Goal: Information Seeking & Learning: Compare options

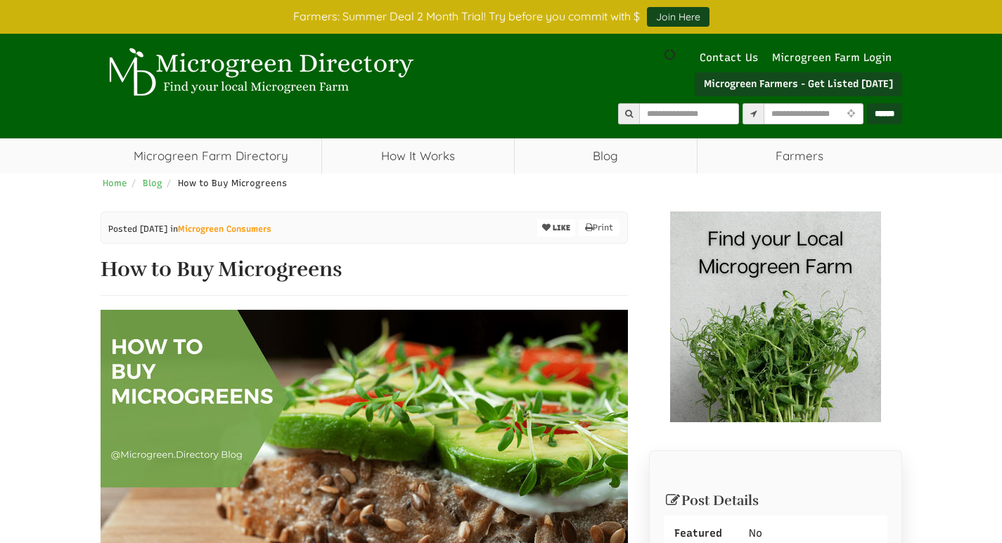
scroll to position [70, 0]
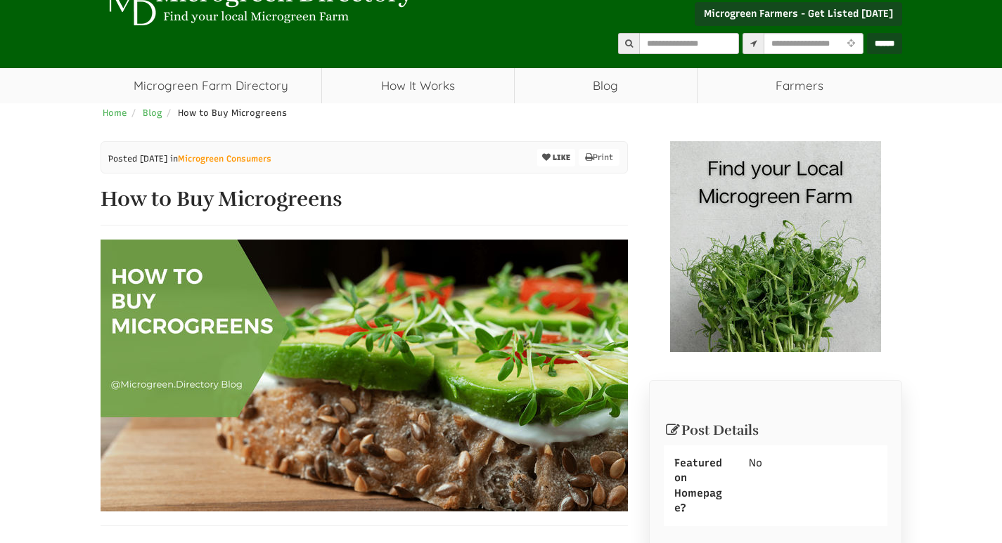
select select "Language Translate Widget"
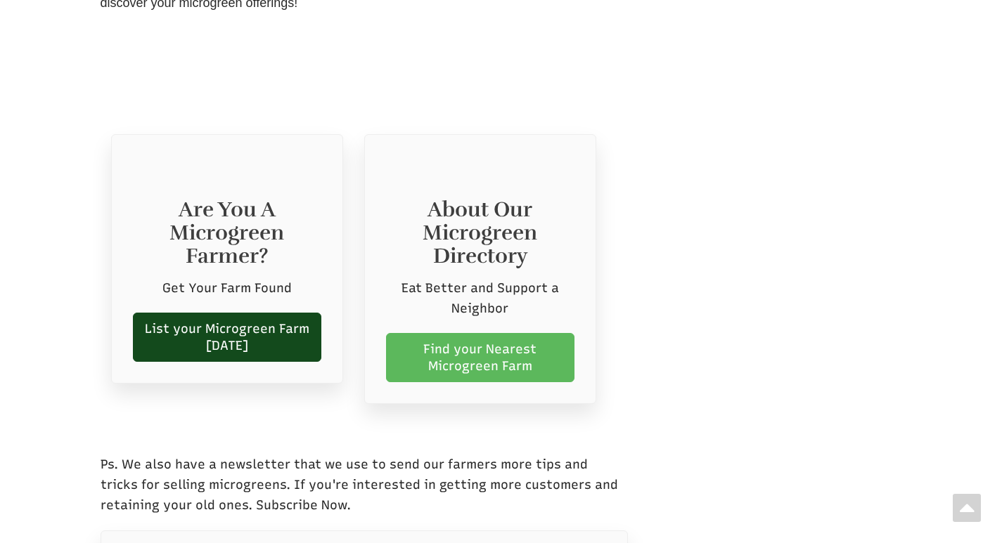
scroll to position [4991, 0]
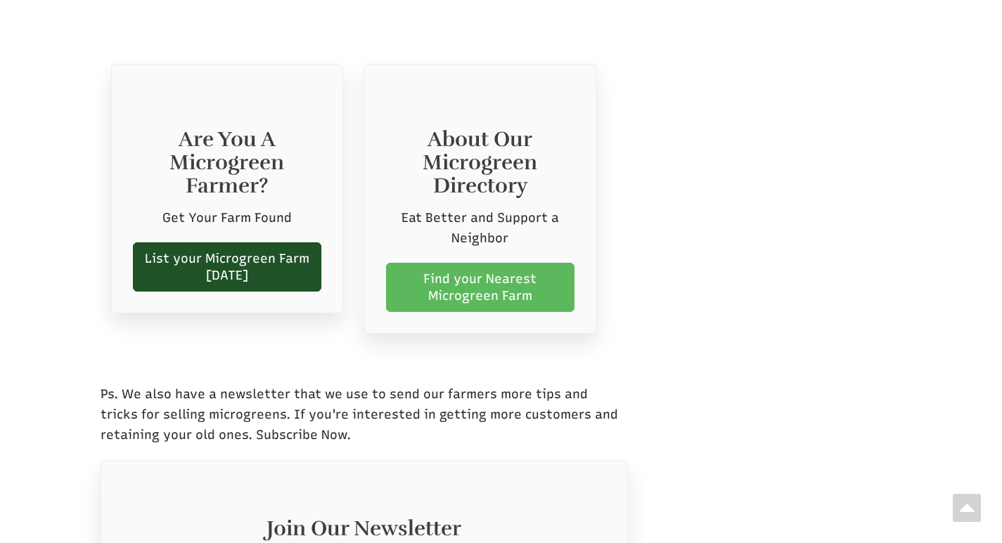
click at [243, 243] on link "List your Microgreen Farm Today" at bounding box center [227, 267] width 188 height 49
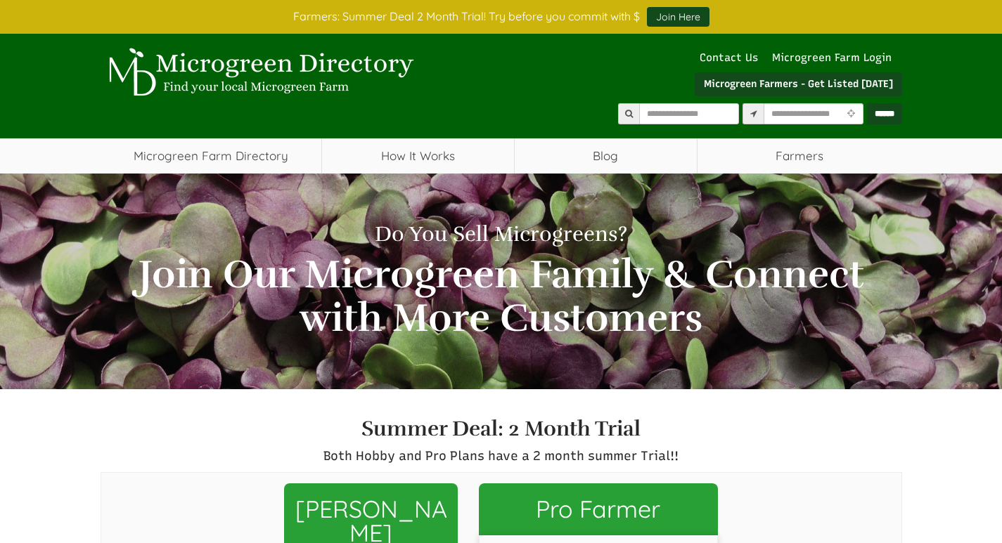
select select "Language Translate Widget"
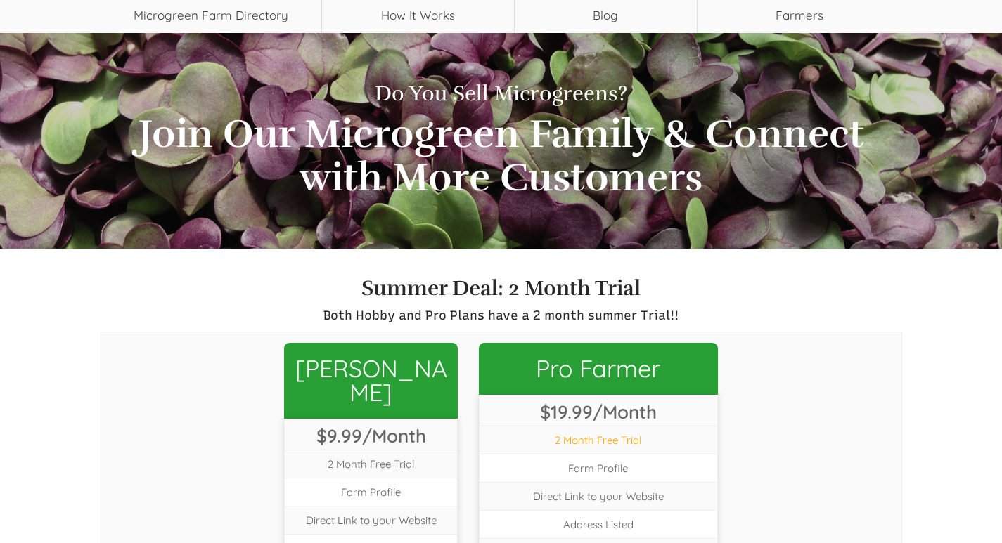
scroll to position [70, 0]
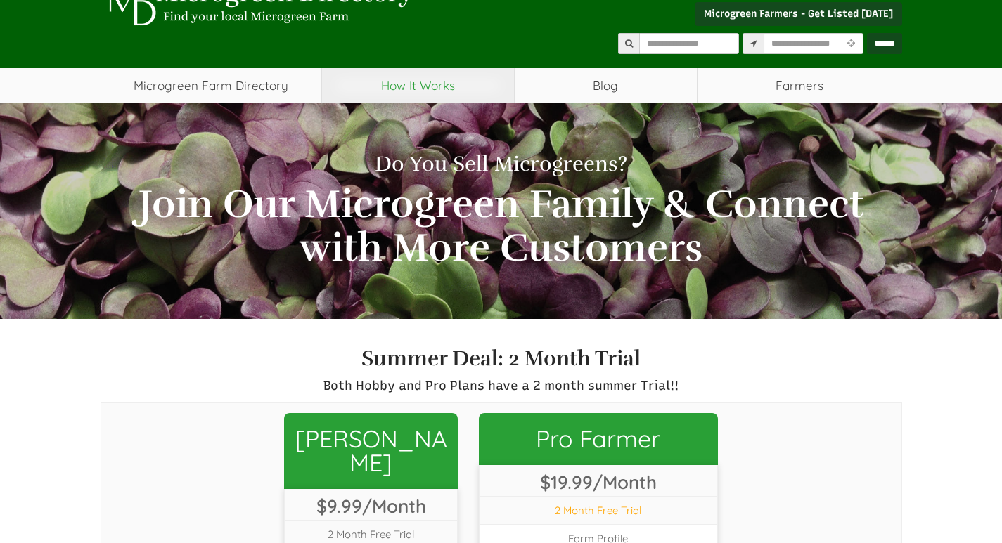
click at [421, 89] on link "How It Works" at bounding box center [418, 85] width 192 height 35
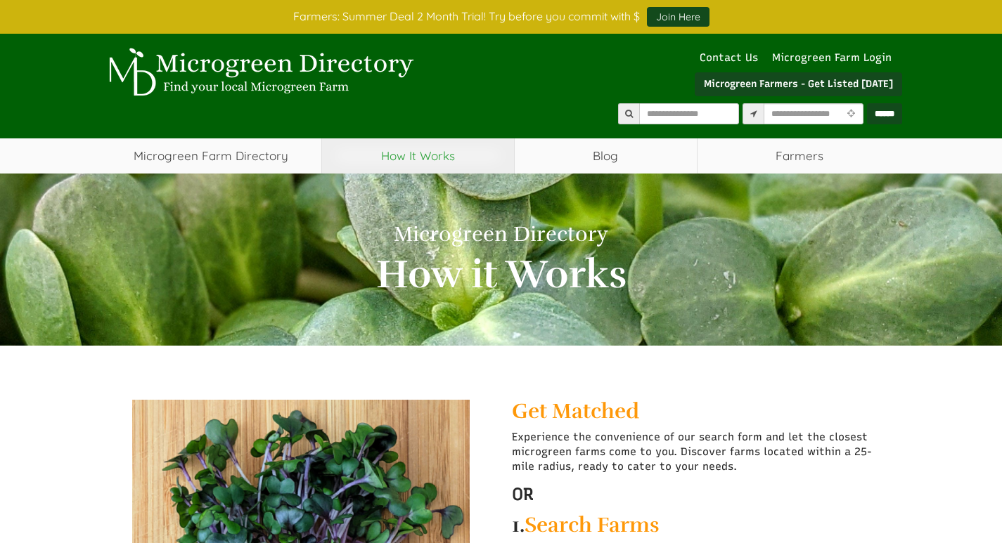
select select "Language Translate Widget"
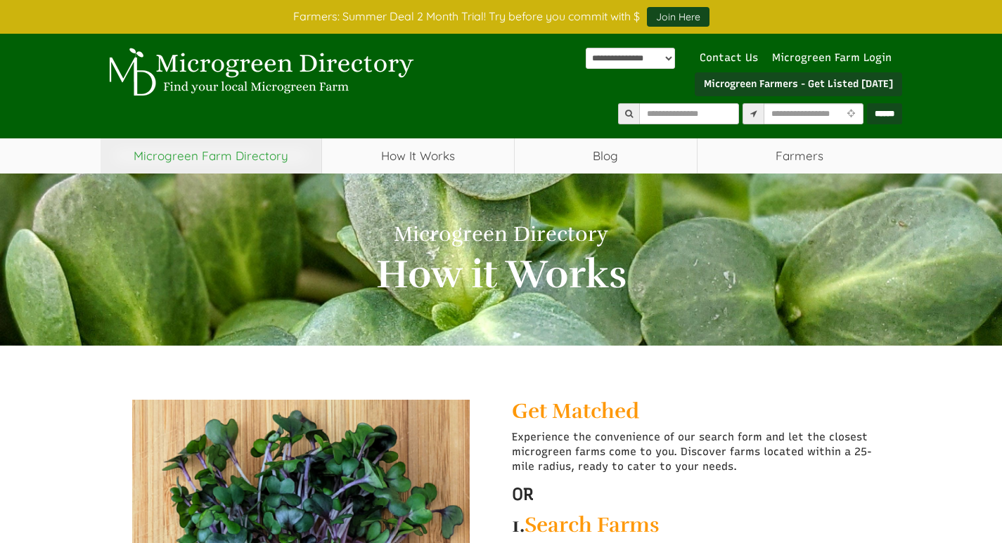
click at [240, 159] on link "Microgreen Farm Directory" at bounding box center [211, 155] width 221 height 35
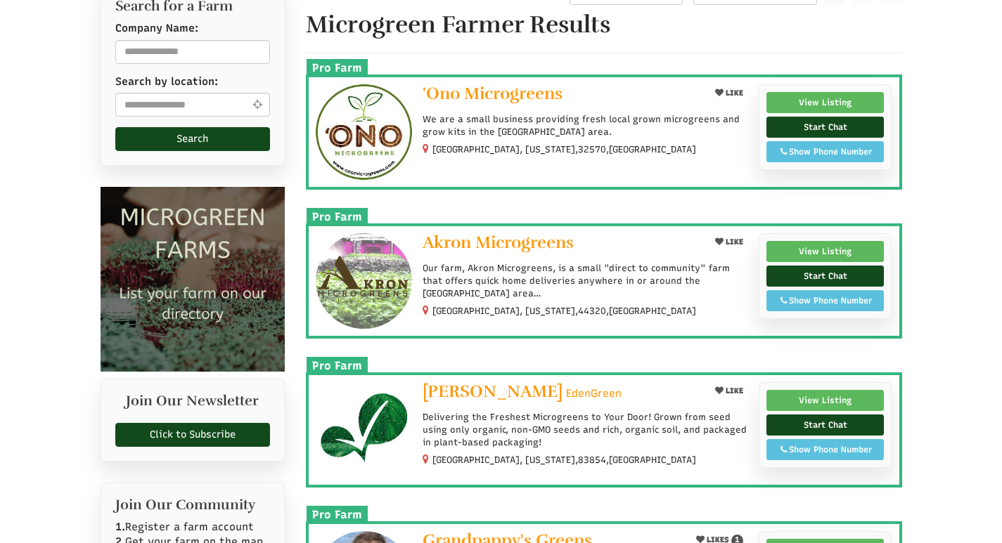
scroll to position [281, 0]
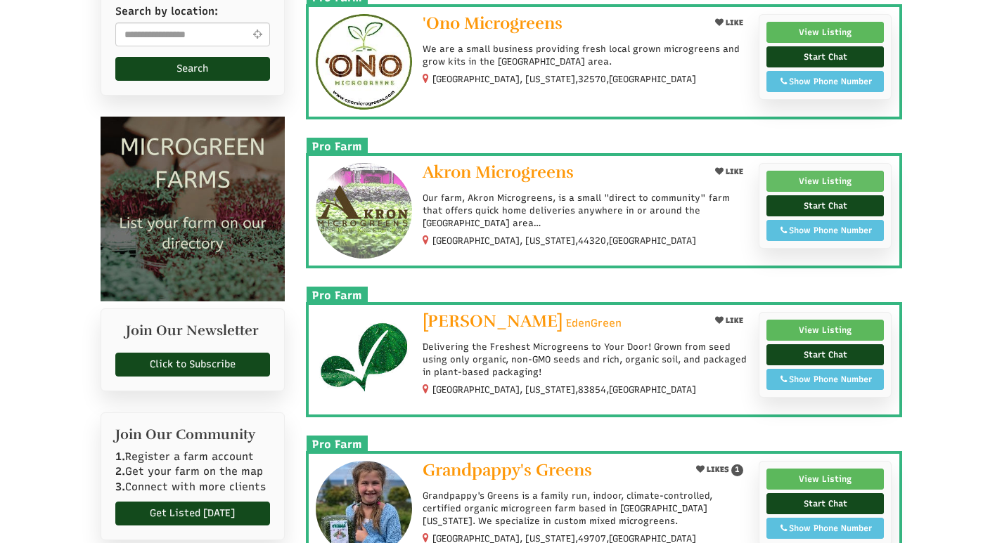
click at [836, 180] on link "View Listing" at bounding box center [825, 181] width 118 height 21
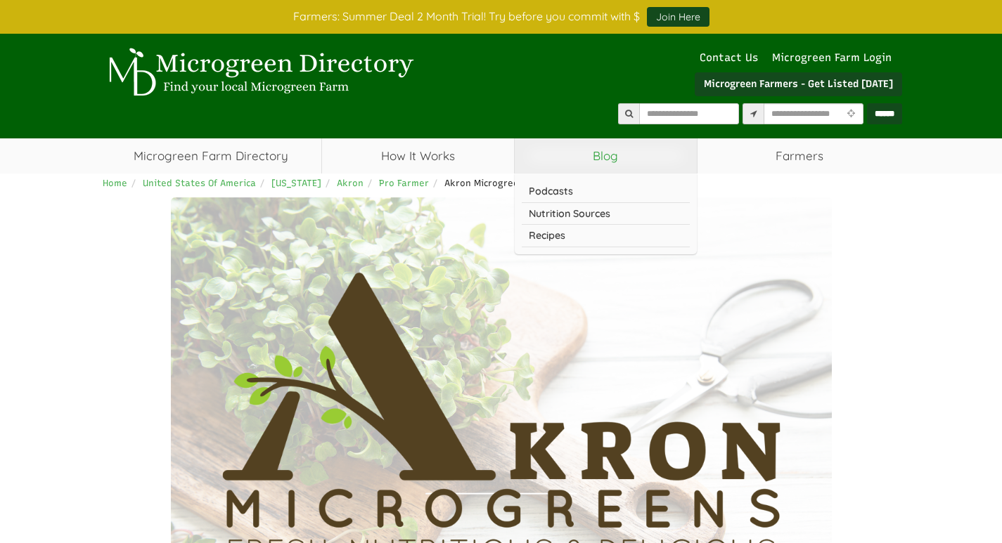
select select "Language Translate Widget"
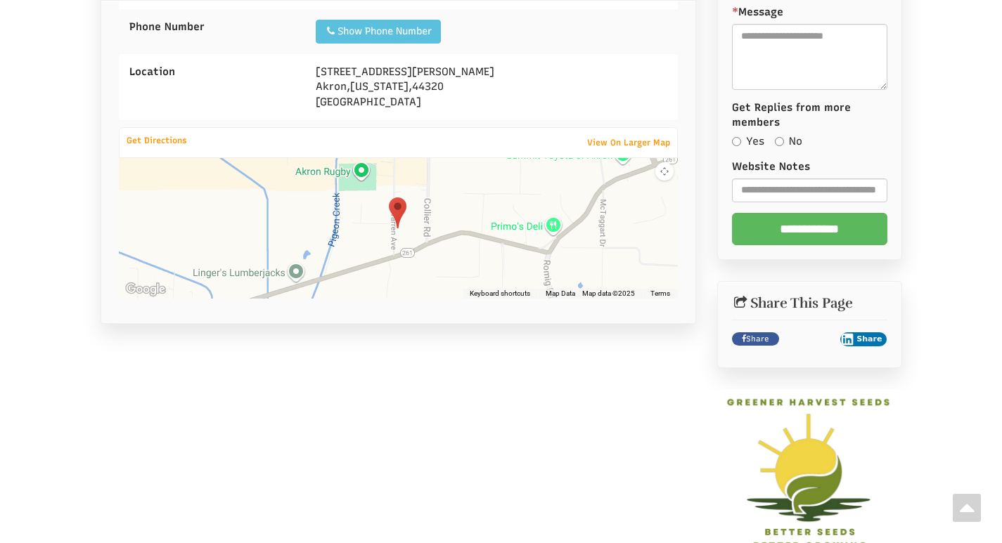
scroll to position [703, 0]
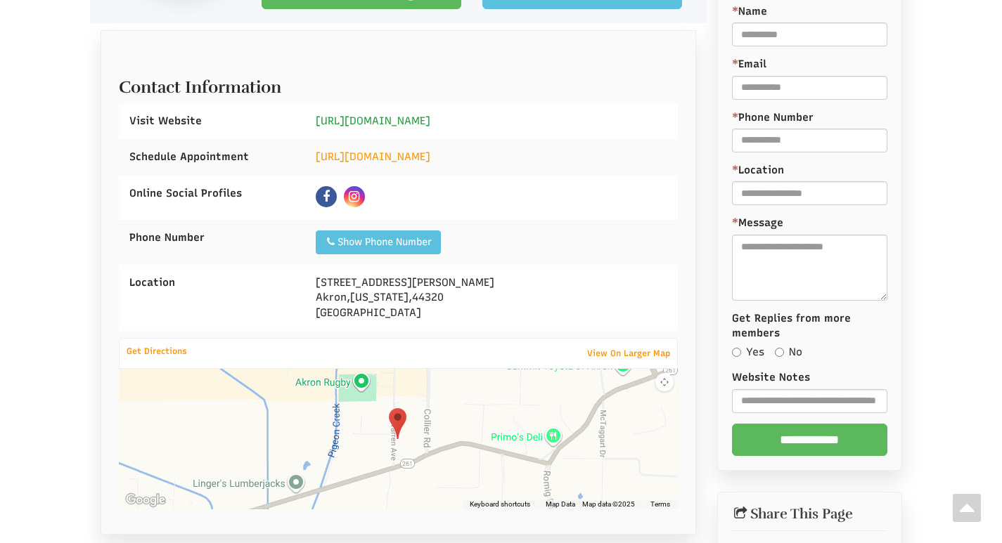
click at [412, 115] on link "https://akron-microgreens.com" at bounding box center [373, 121] width 115 height 13
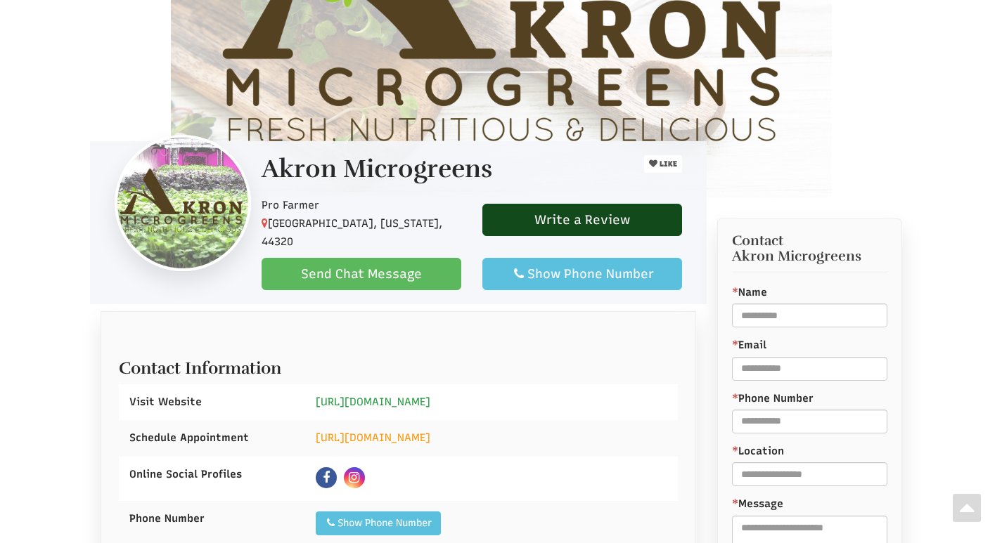
scroll to position [351, 0]
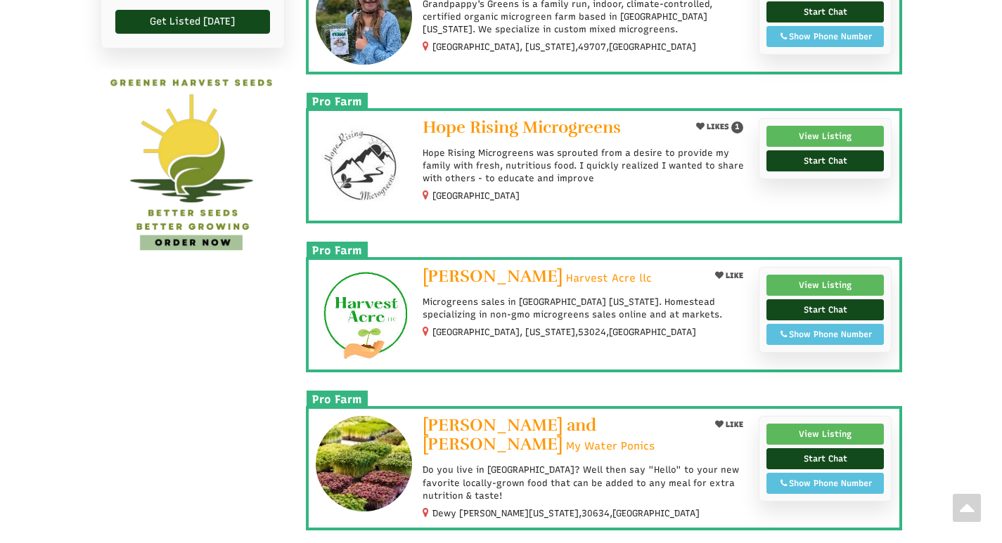
scroll to position [844, 0]
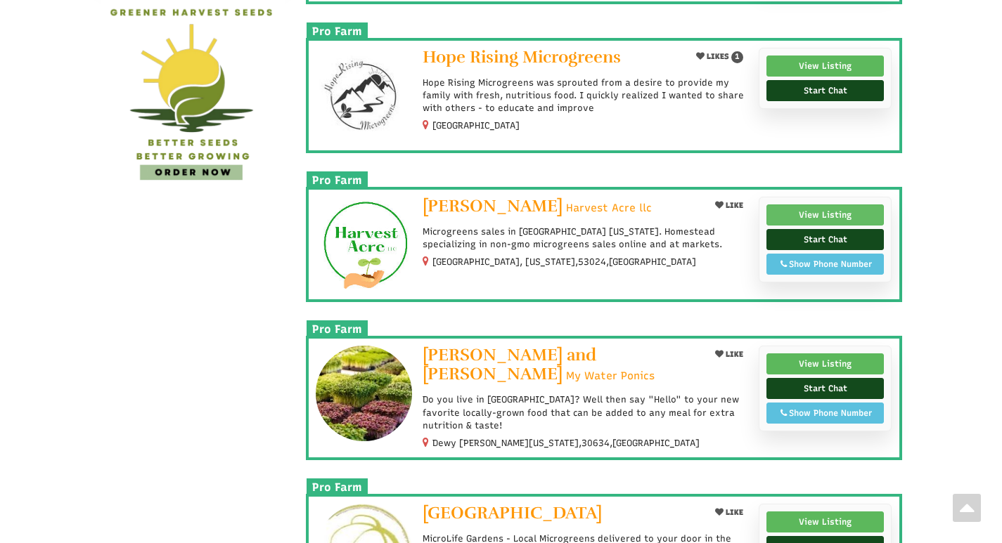
click at [822, 210] on link "View Listing" at bounding box center [825, 215] width 118 height 21
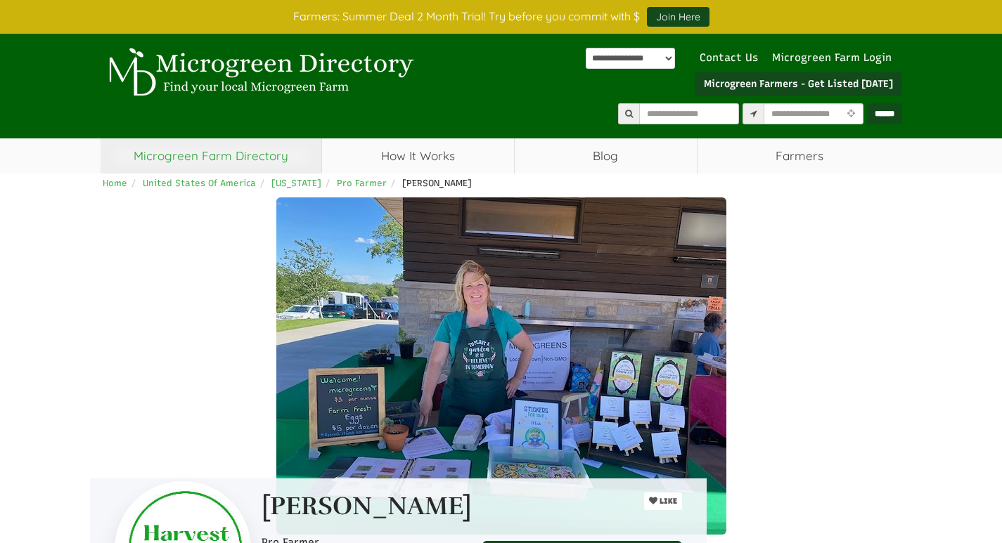
click at [197, 150] on link "Microgreen Farm Directory" at bounding box center [211, 155] width 221 height 35
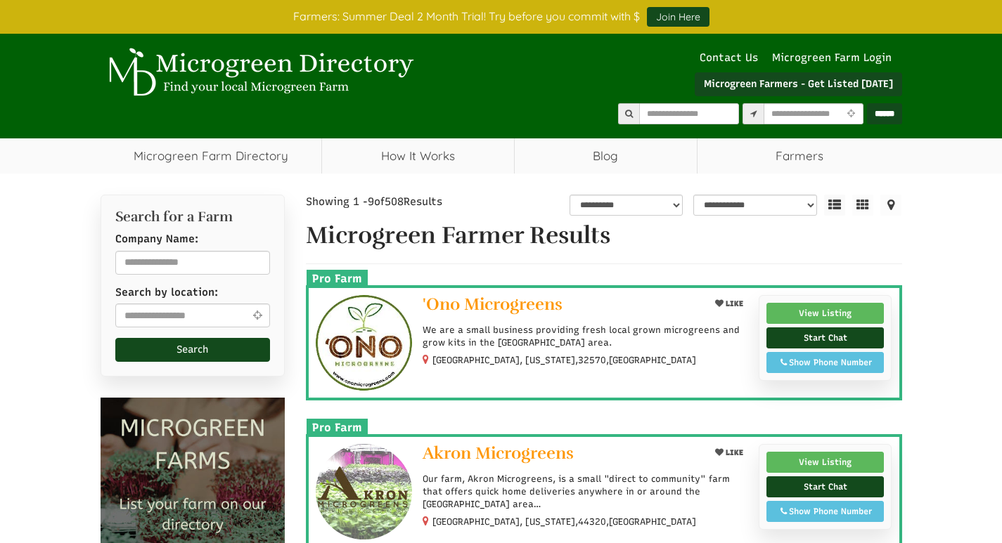
select select "Language Translate Widget"
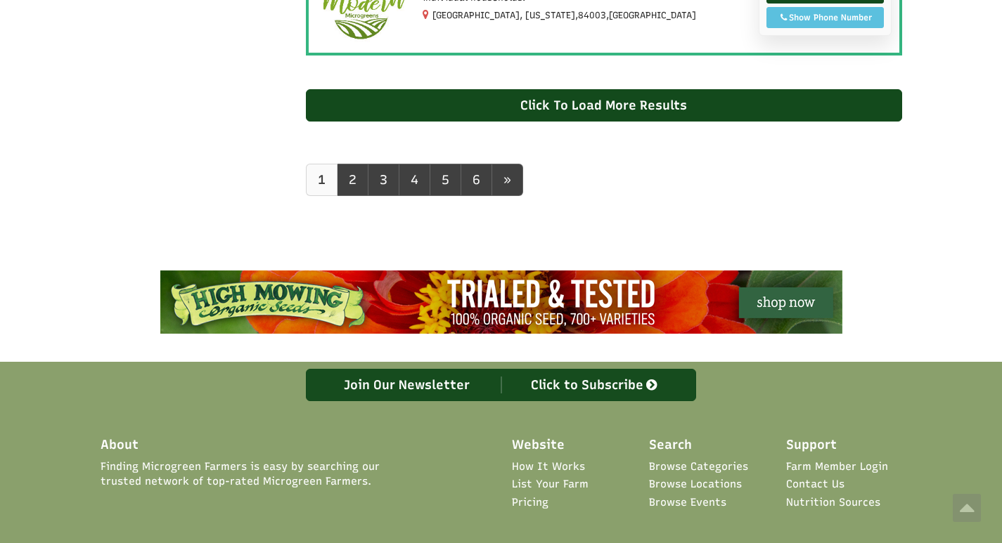
scroll to position [1617, 0]
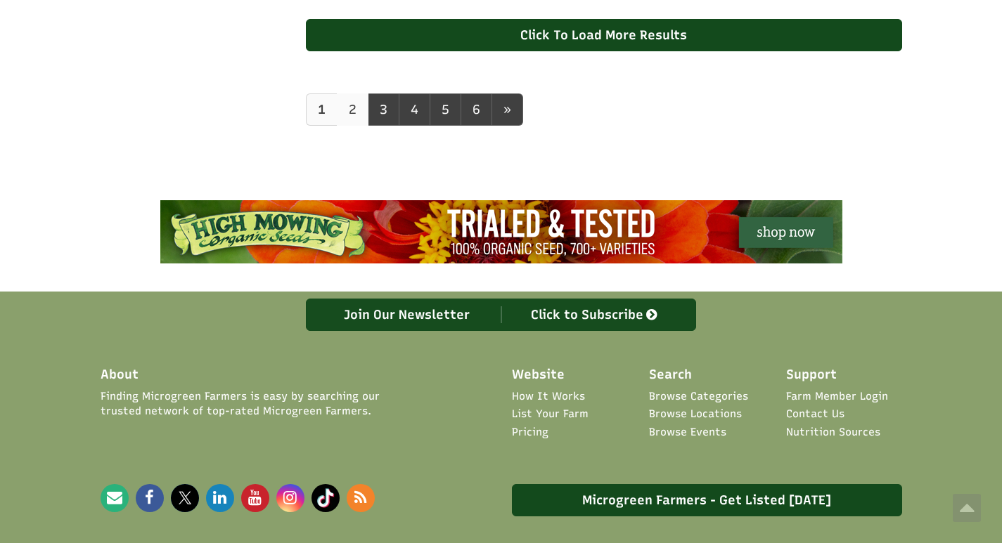
click at [354, 112] on link "2" at bounding box center [353, 109] width 32 height 32
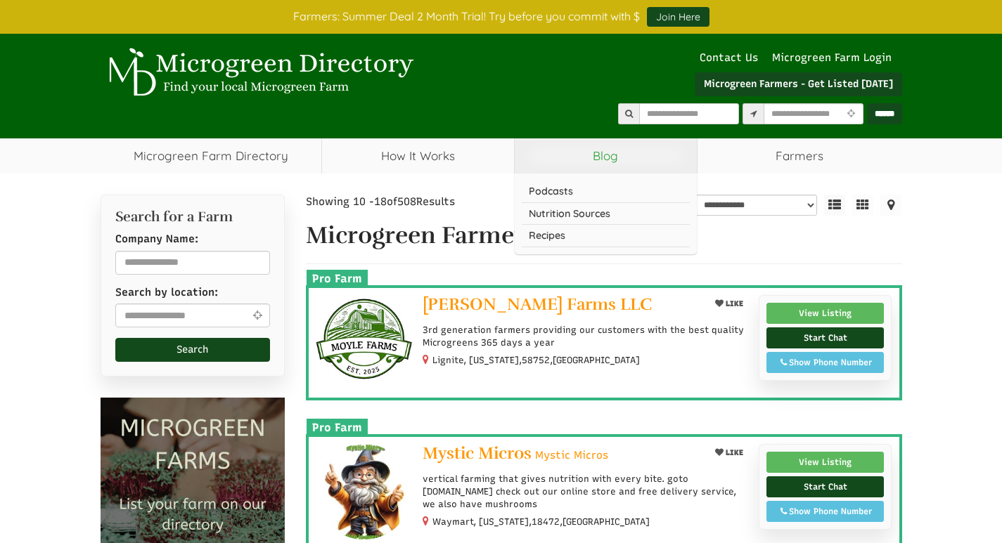
select select "Language Translate Widget"
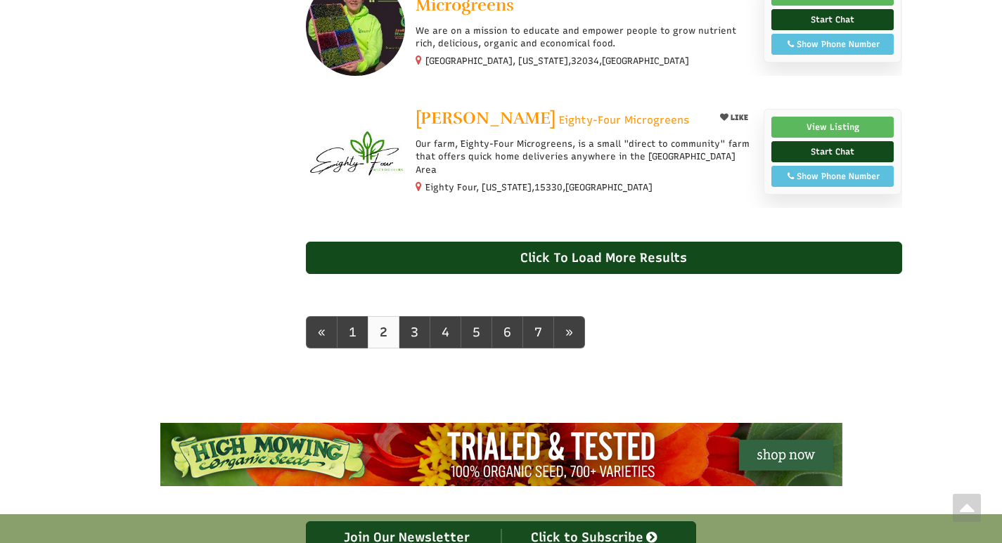
scroll to position [1406, 0]
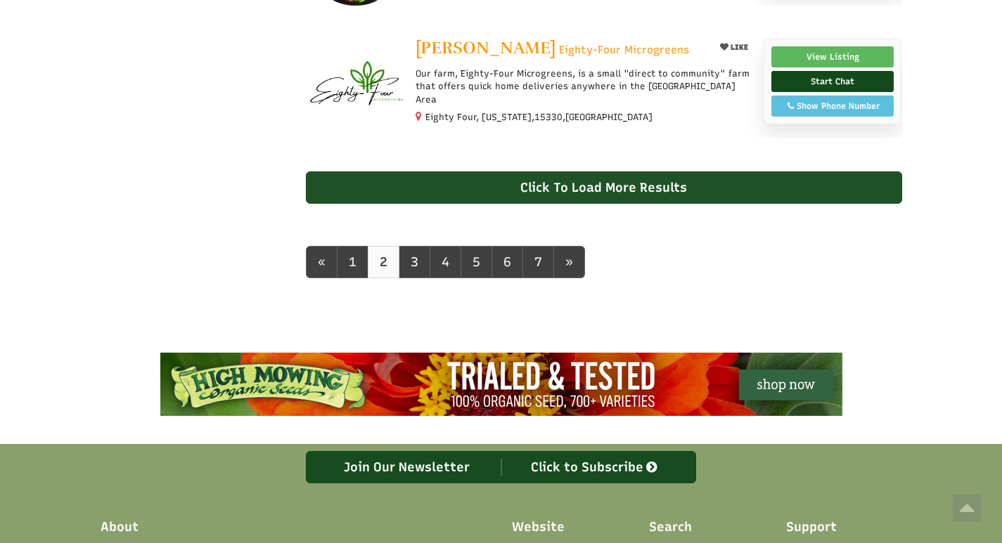
click at [623, 188] on div "Click To Load More Results" at bounding box center [604, 188] width 596 height 32
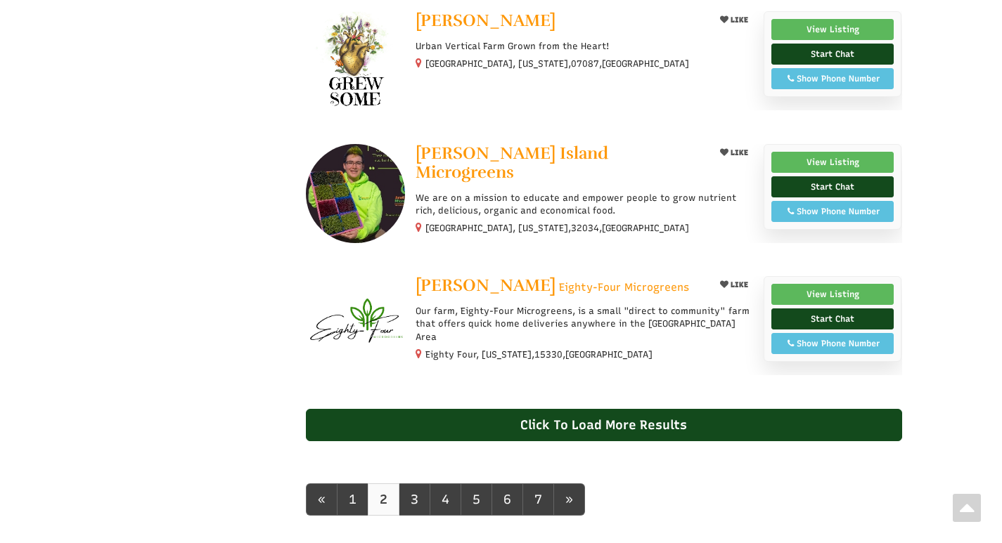
scroll to position [2671, 0]
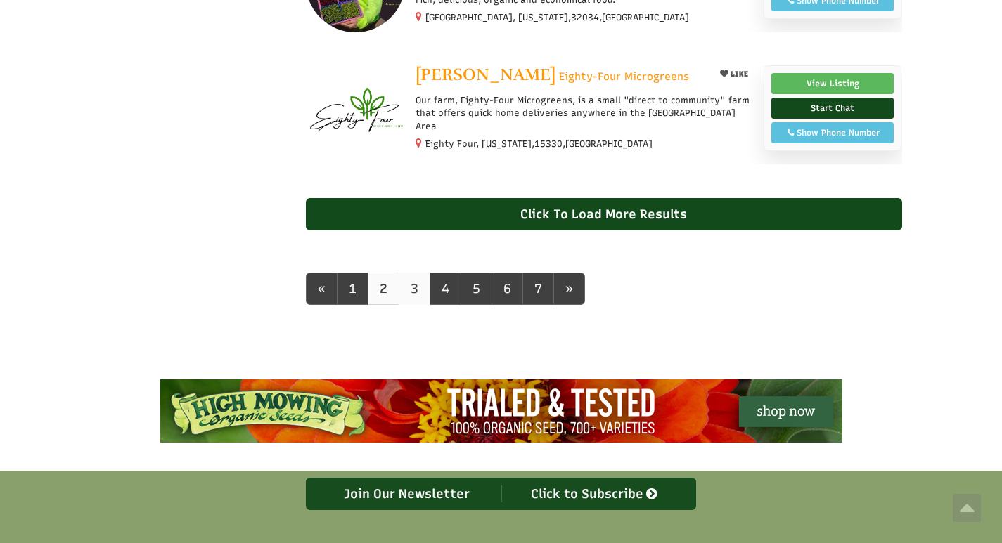
click at [412, 290] on link "3" at bounding box center [415, 289] width 32 height 32
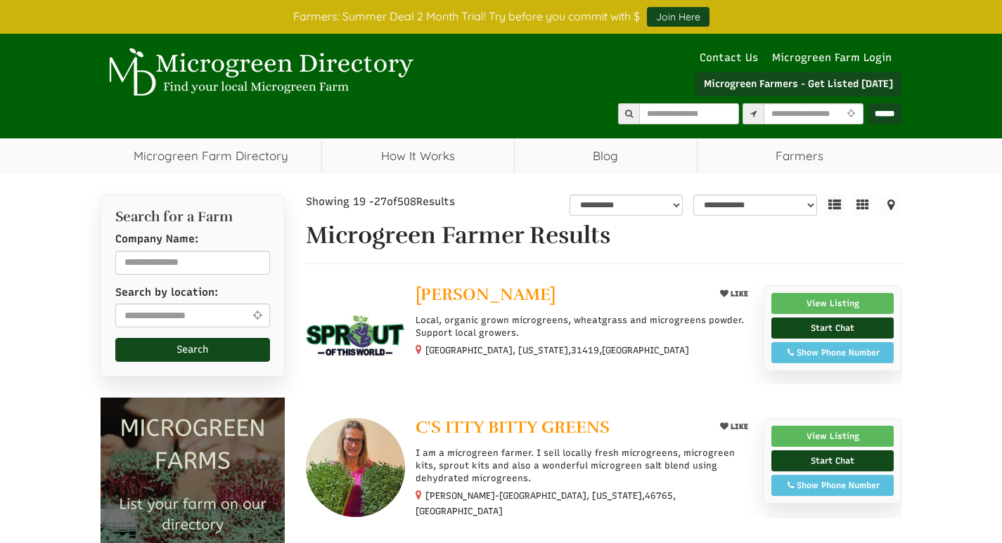
select select "Language Translate Widget"
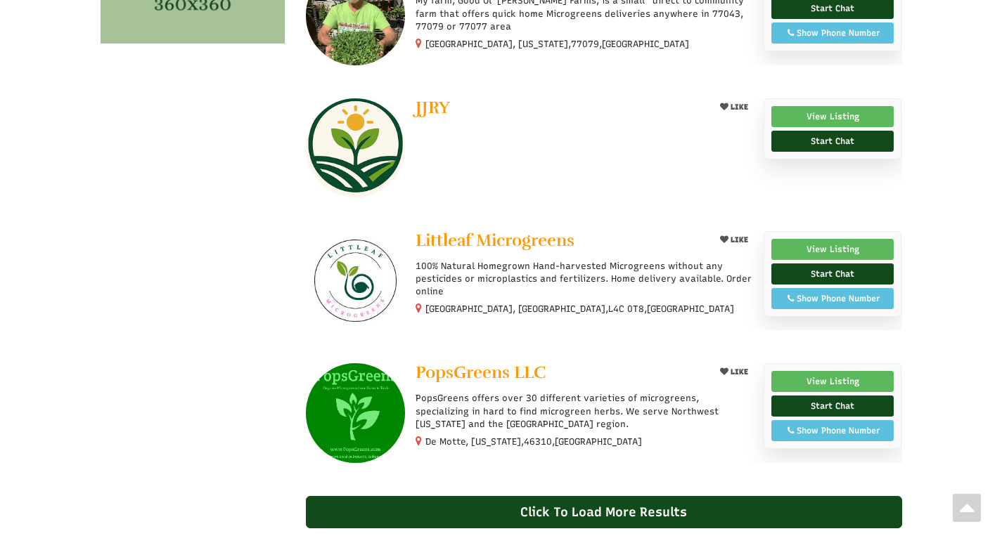
scroll to position [1054, 0]
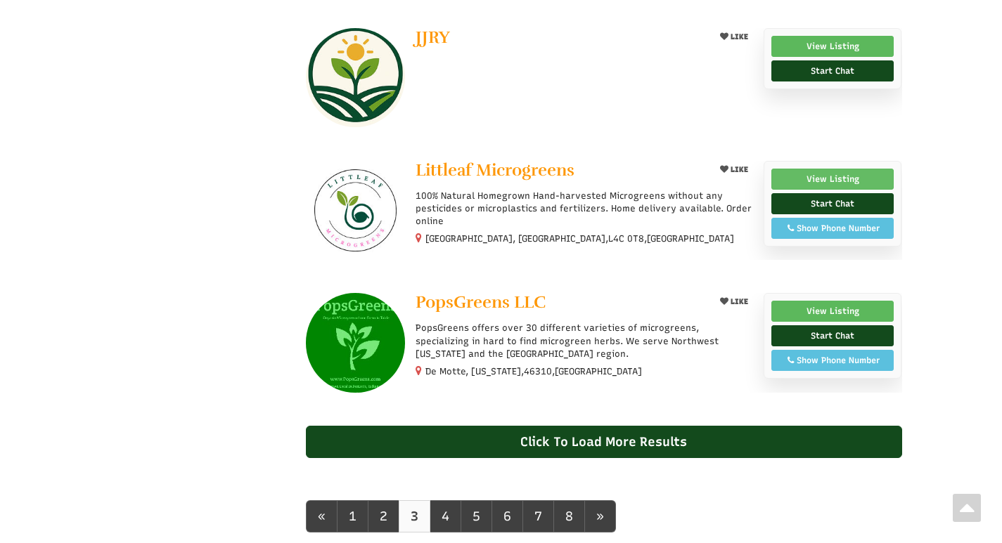
click at [822, 173] on link "View Listing" at bounding box center [832, 179] width 123 height 21
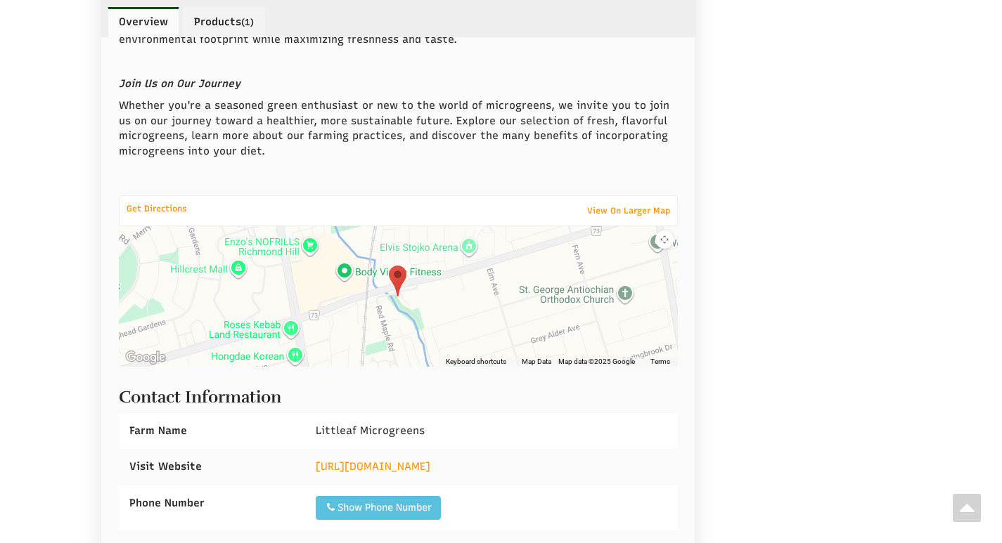
scroll to position [1265, 0]
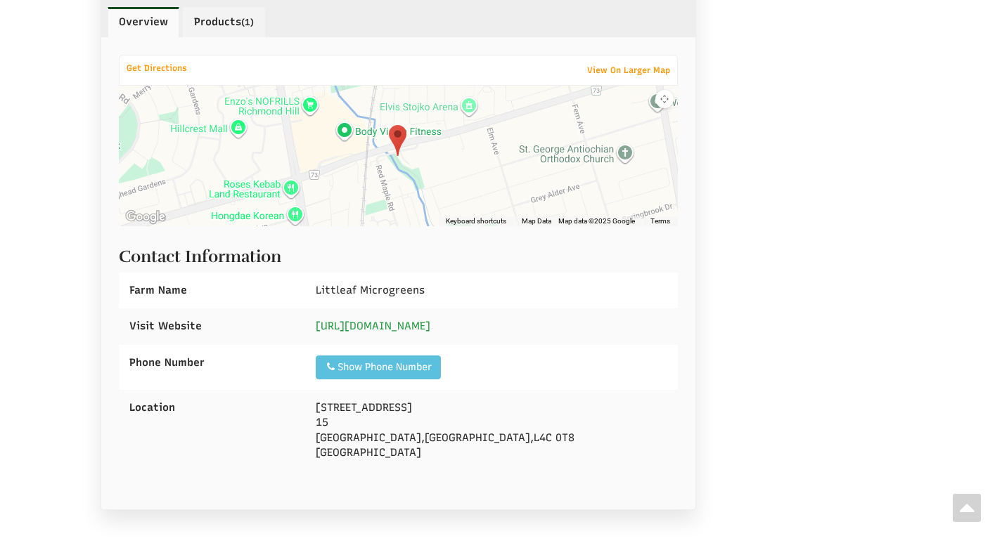
click at [380, 329] on link "https://www.littleaf.ca/" at bounding box center [373, 326] width 115 height 13
click at [378, 367] on div "Show Phone Number" at bounding box center [378, 368] width 107 height 14
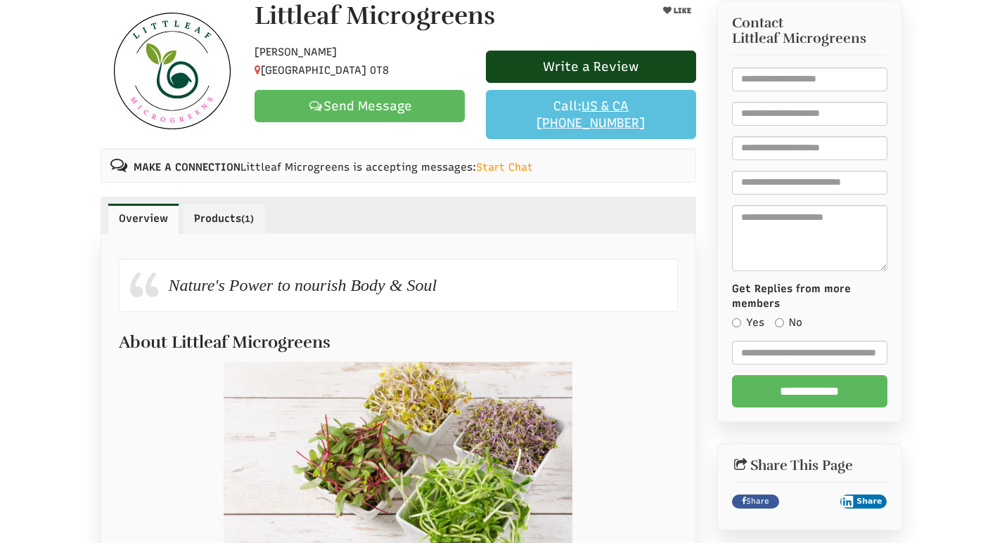
scroll to position [141, 0]
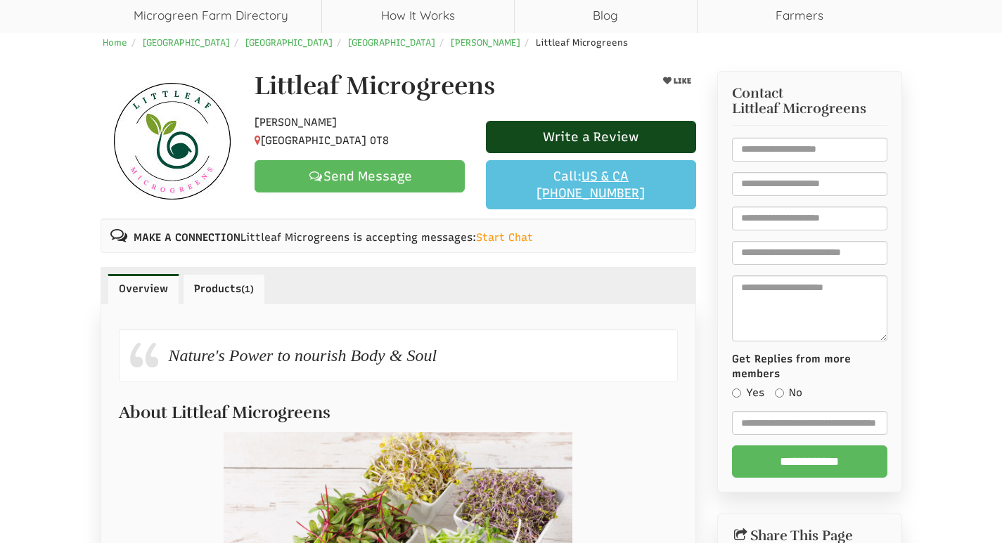
click at [226, 290] on link "Products (1)" at bounding box center [224, 289] width 82 height 30
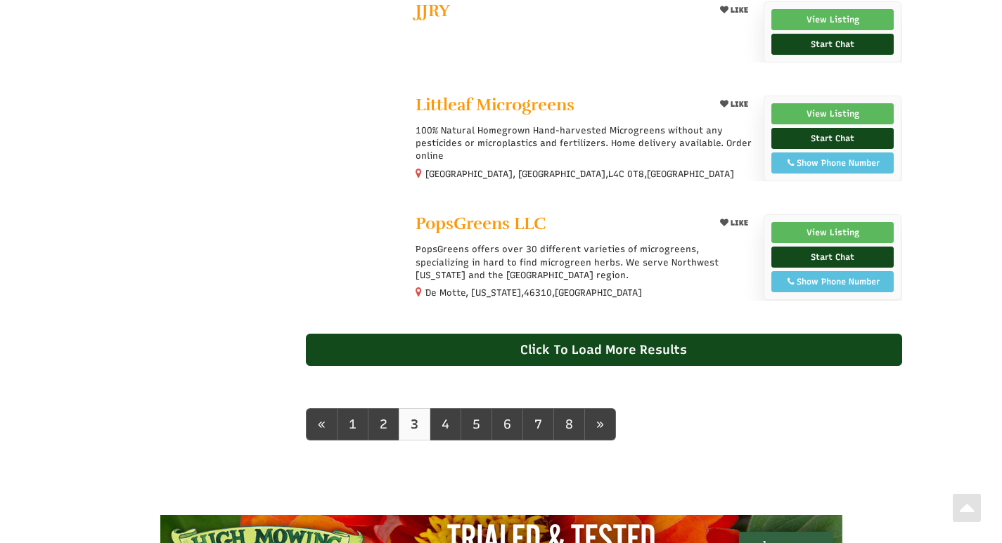
scroll to position [1054, 0]
select select "Language Translate Widget"
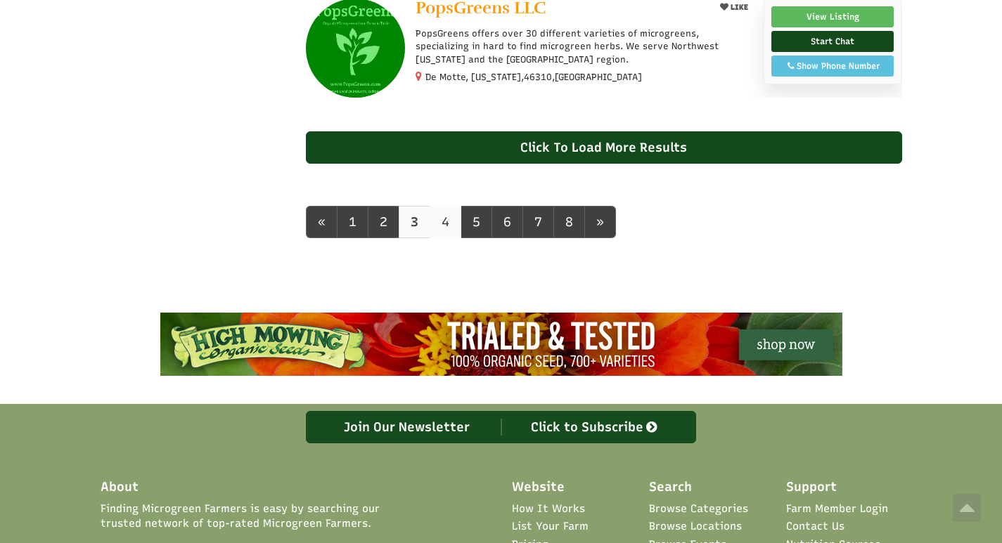
scroll to position [1322, 0]
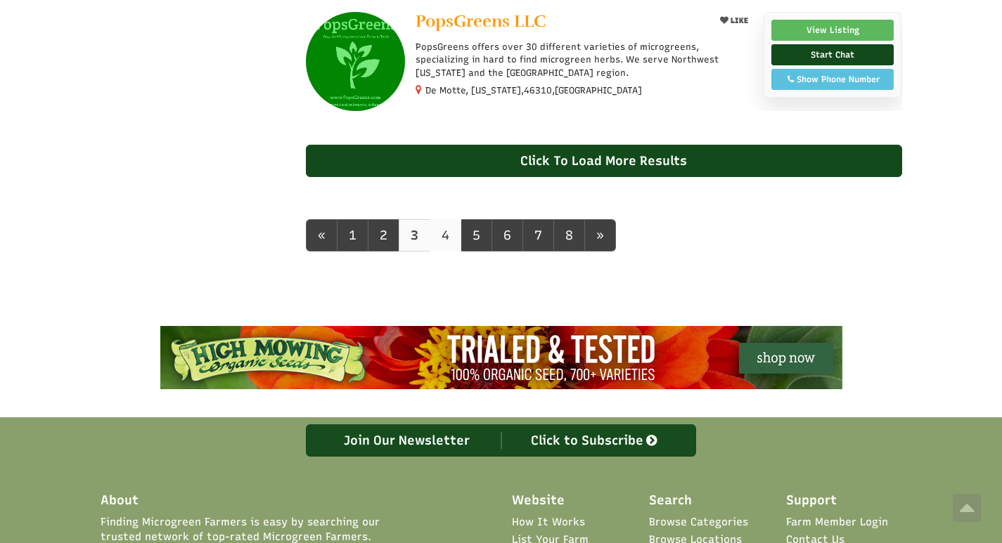
click at [448, 228] on link "4" at bounding box center [445, 235] width 32 height 32
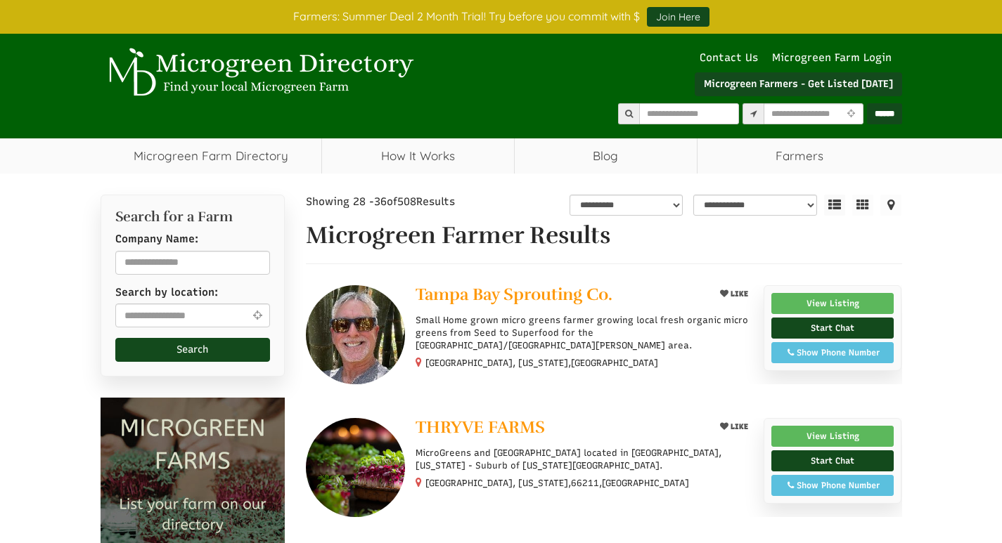
select select "Language Translate Widget"
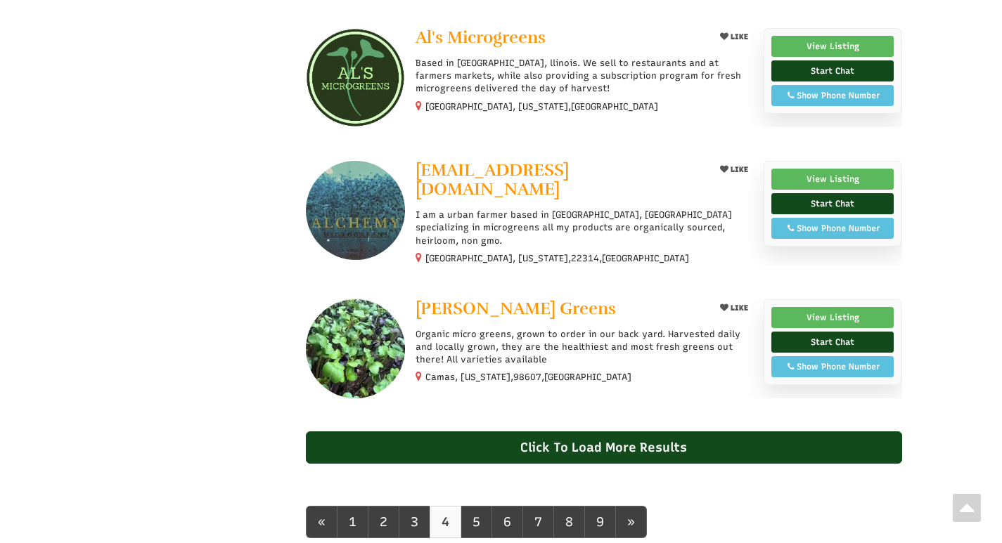
scroll to position [1195, 0]
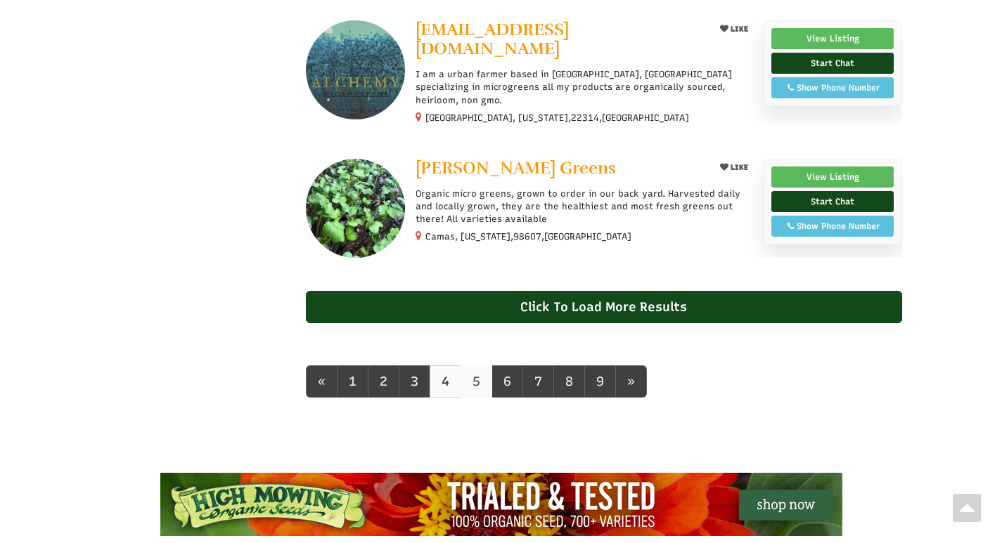
click at [476, 381] on link "5" at bounding box center [476, 382] width 32 height 32
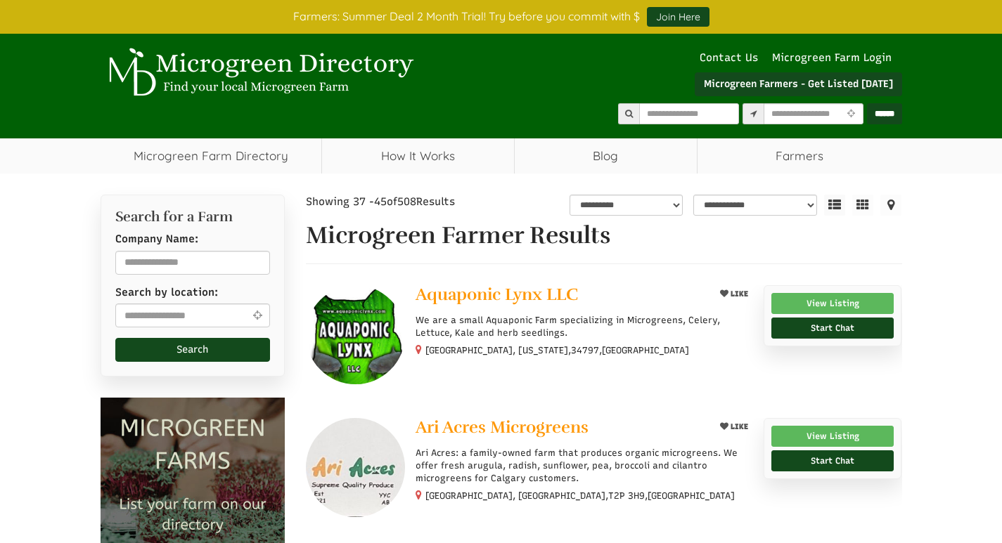
select select "Language Translate Widget"
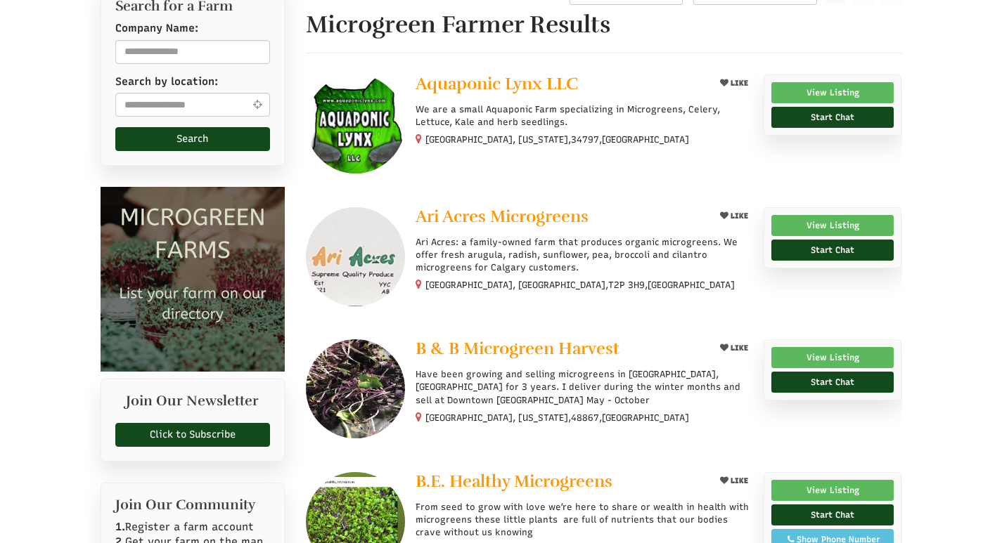
scroll to position [281, 0]
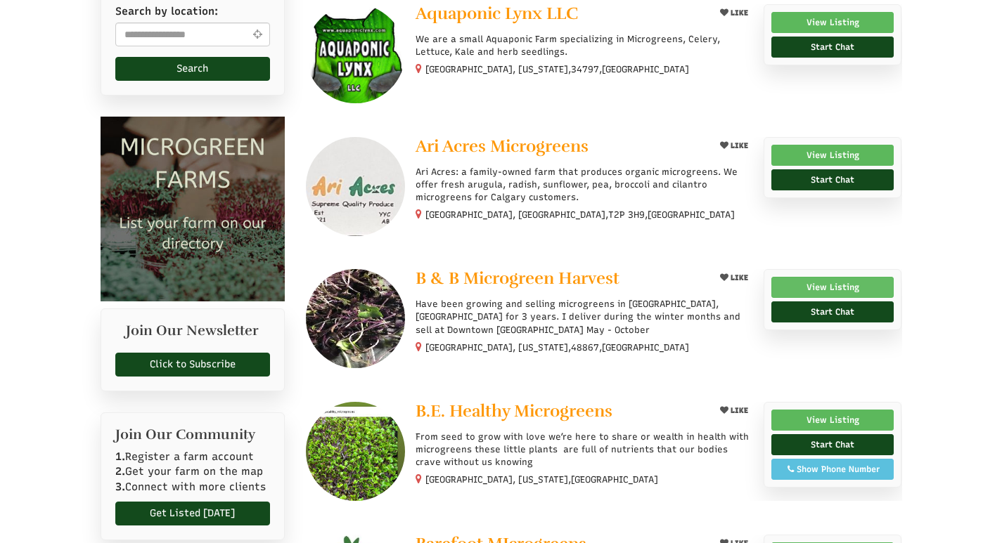
click at [812, 279] on link "View Listing" at bounding box center [832, 287] width 123 height 21
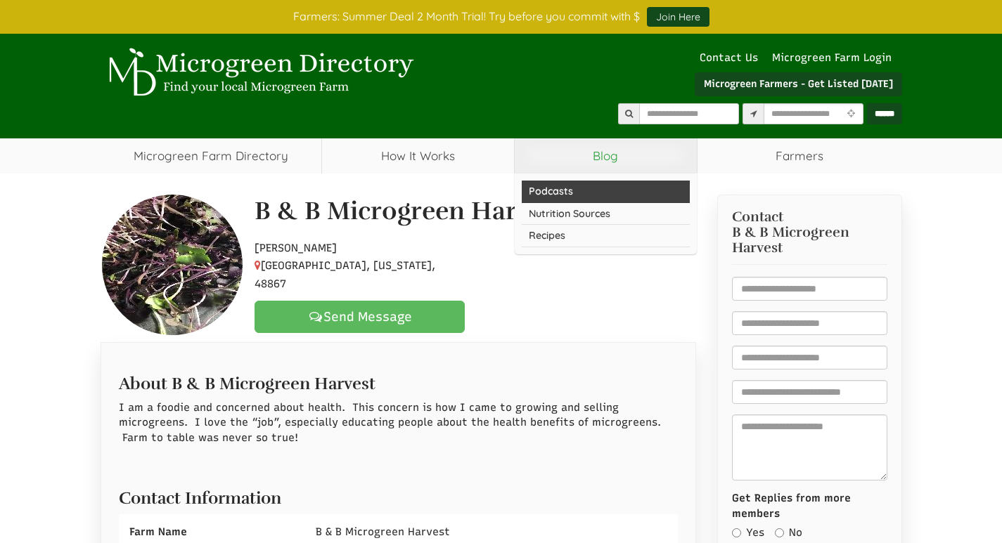
select select "Language Translate Widget"
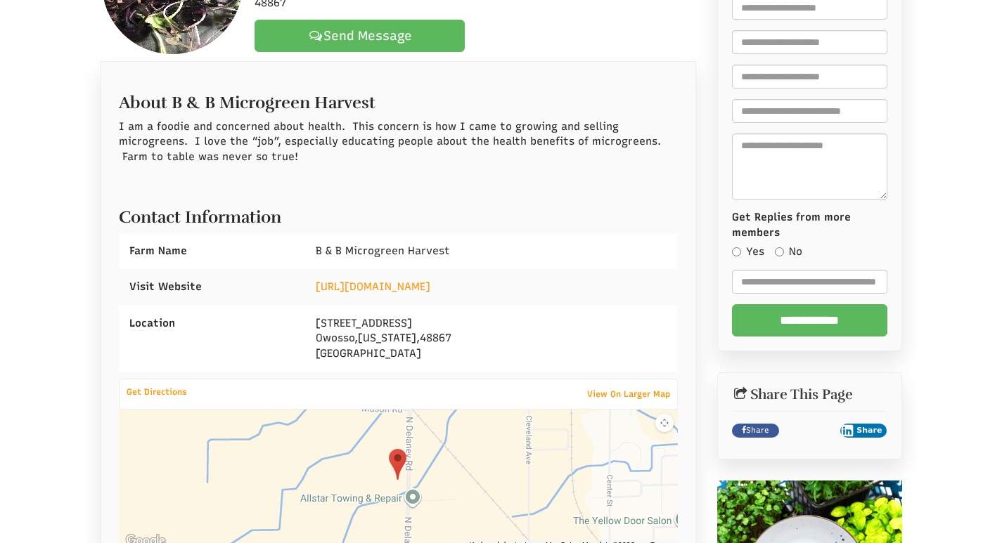
scroll to position [351, 0]
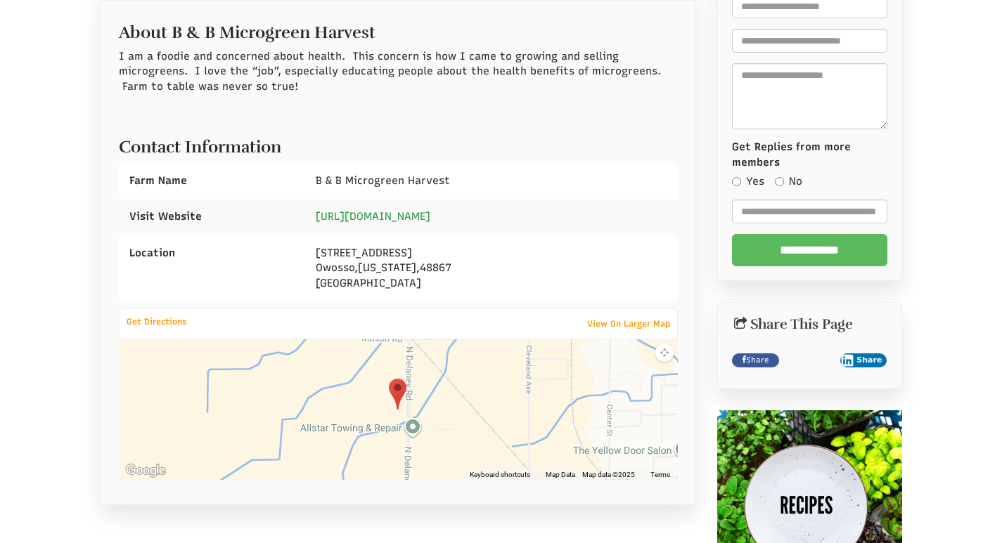
click at [430, 219] on link "[URL][DOMAIN_NAME]" at bounding box center [373, 216] width 115 height 13
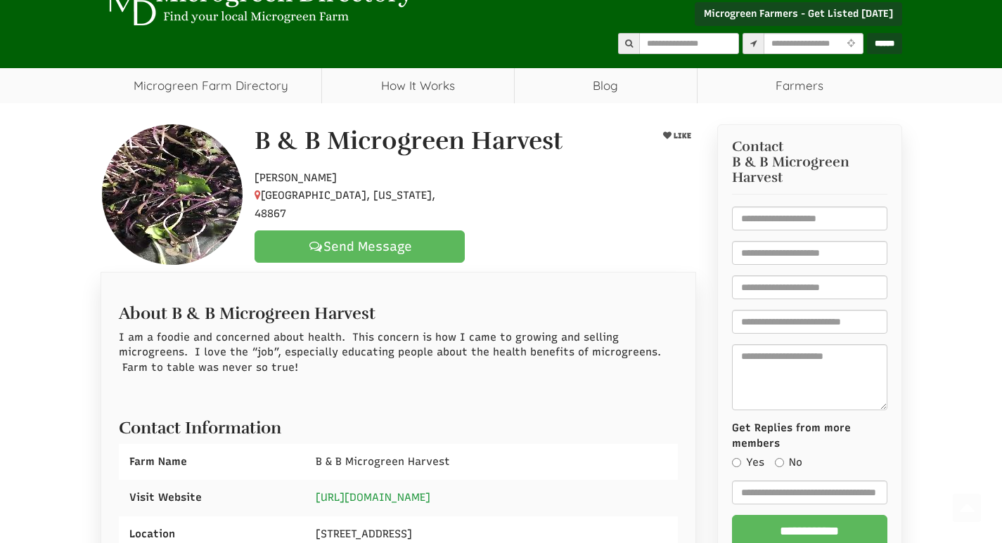
scroll to position [0, 0]
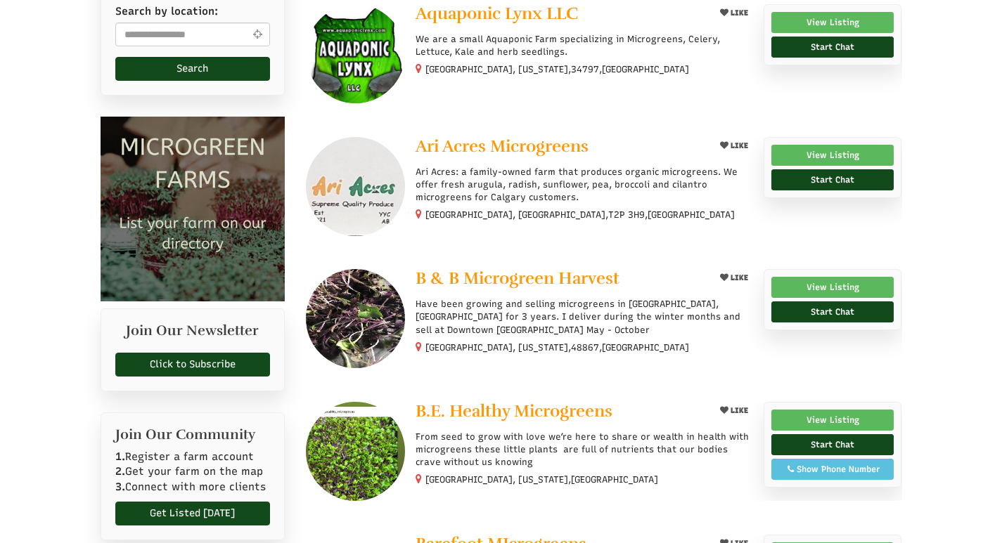
select select "Language Translate Widget"
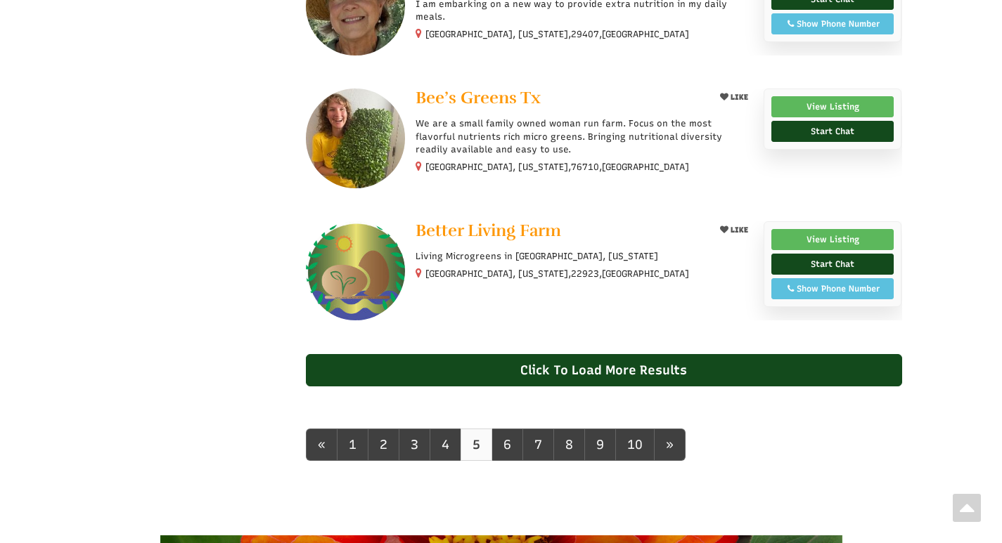
scroll to position [1265, 0]
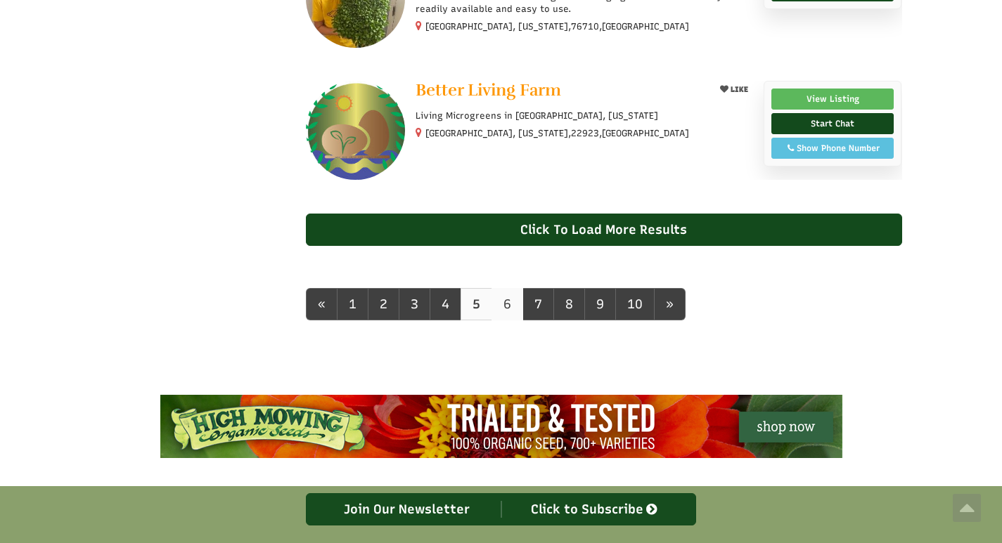
click at [508, 310] on link "6" at bounding box center [507, 304] width 32 height 32
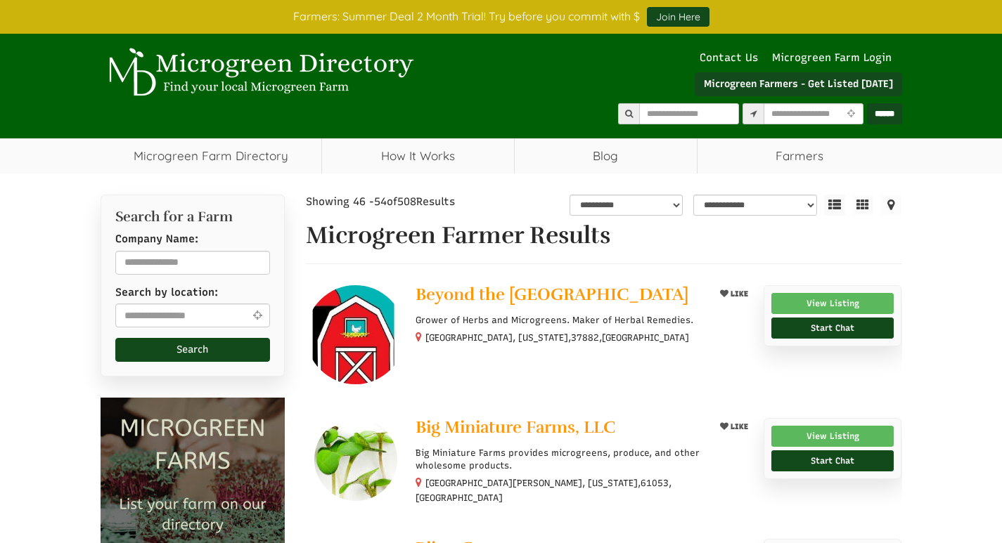
select select "Language Translate Widget"
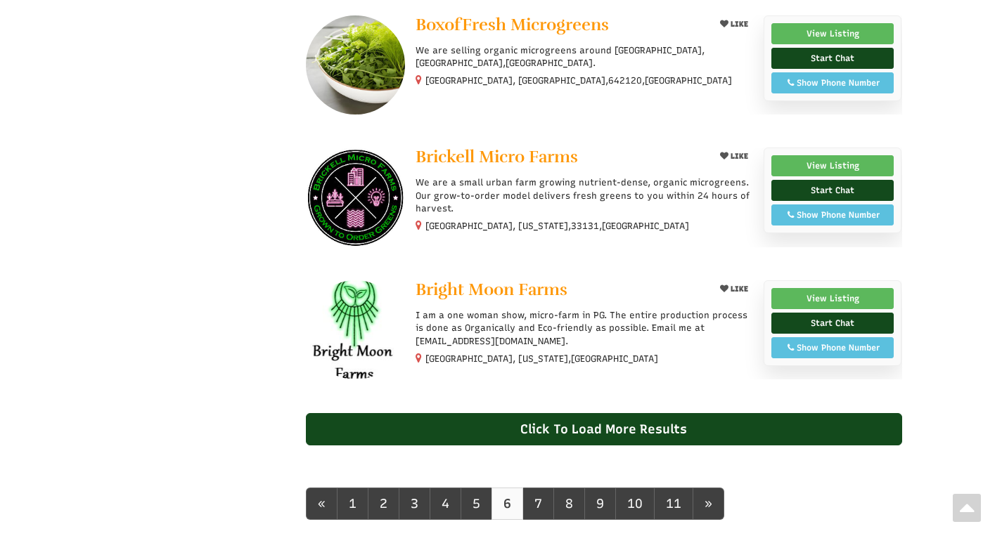
scroll to position [1195, 0]
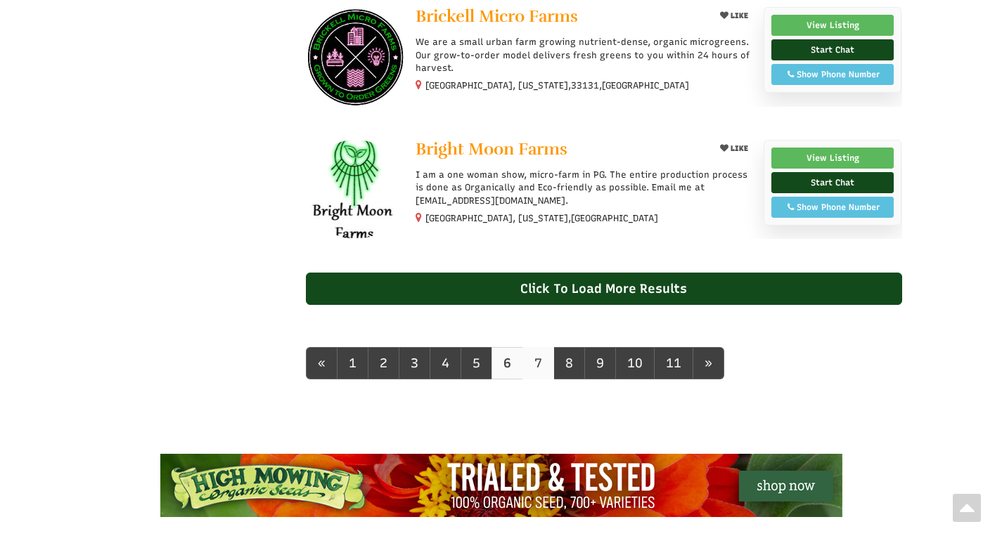
click at [538, 361] on link "7" at bounding box center [538, 363] width 32 height 32
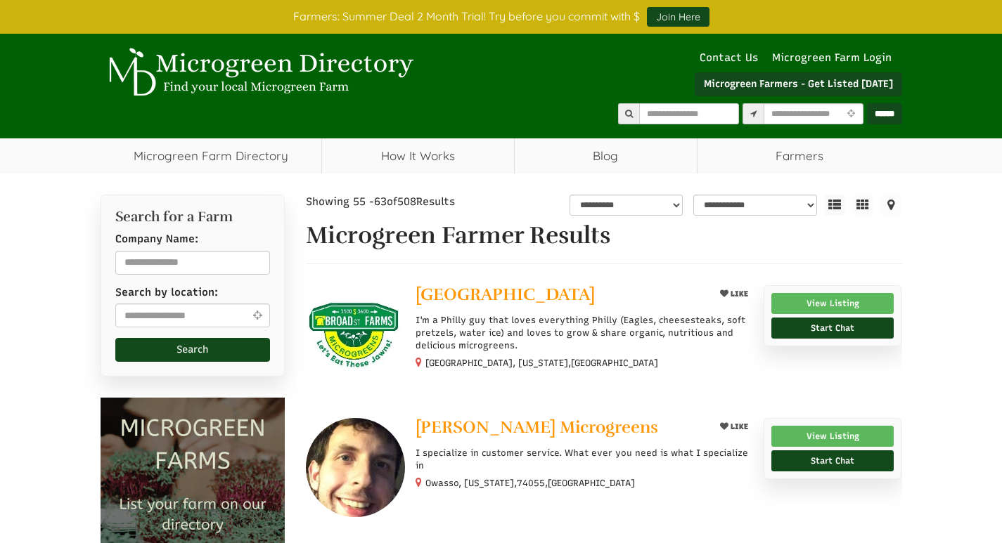
select select "Language Translate Widget"
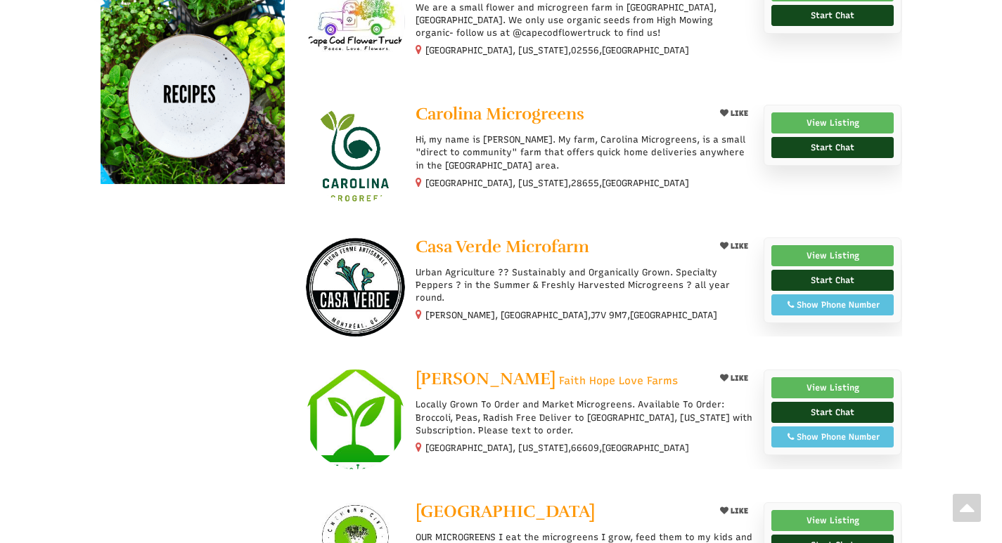
scroll to position [1054, 0]
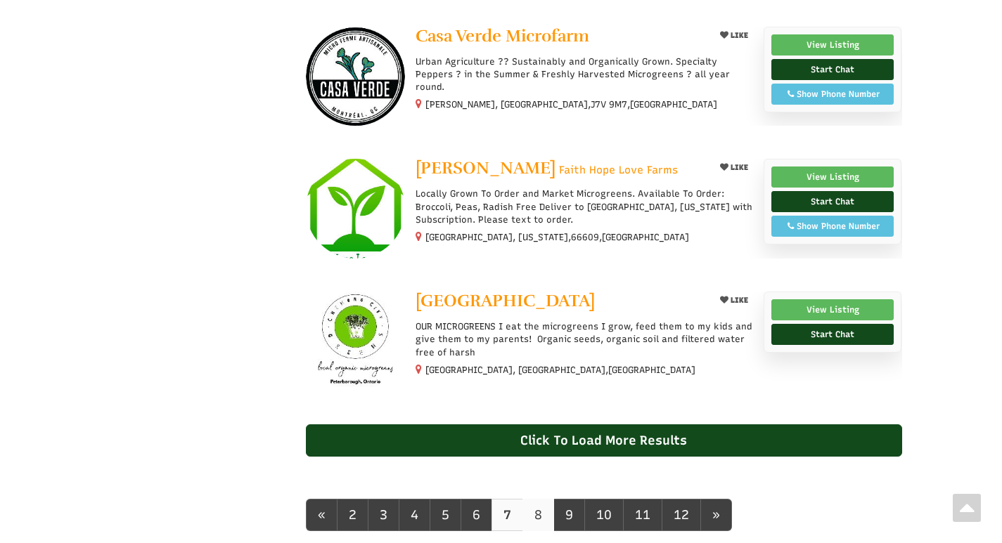
click at [534, 518] on link "8" at bounding box center [538, 515] width 32 height 32
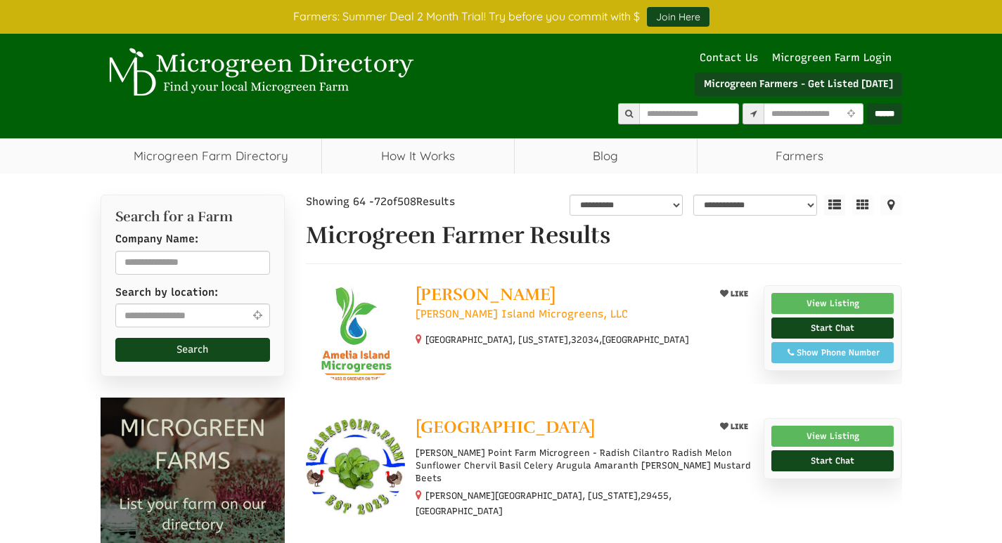
select select "Language Translate Widget"
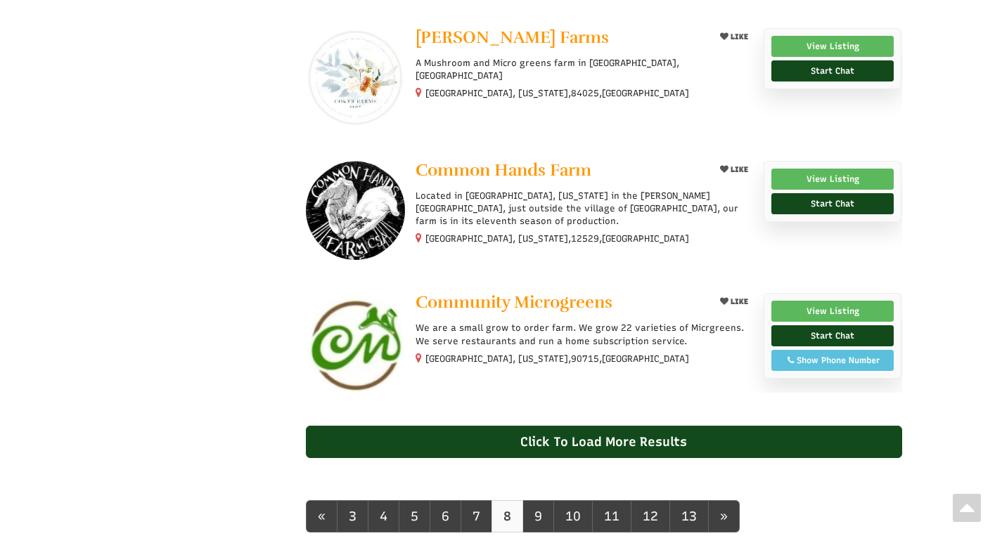
scroll to position [1125, 0]
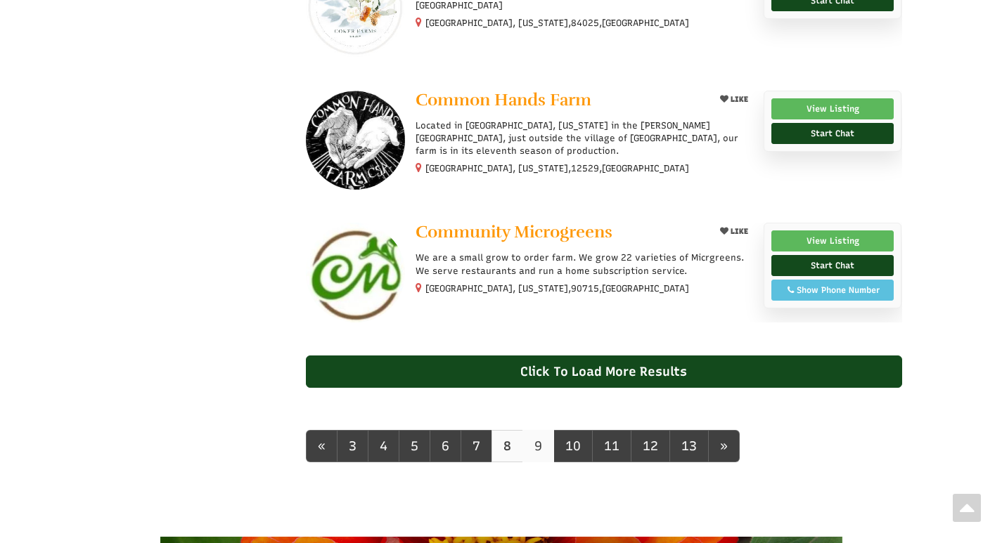
click at [537, 447] on link "9" at bounding box center [538, 446] width 32 height 32
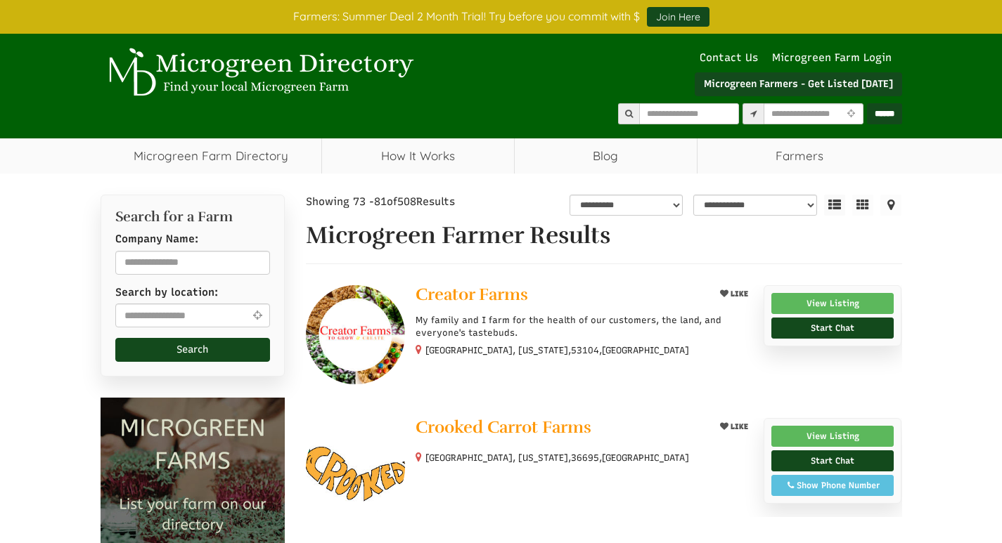
select select "Language Translate Widget"
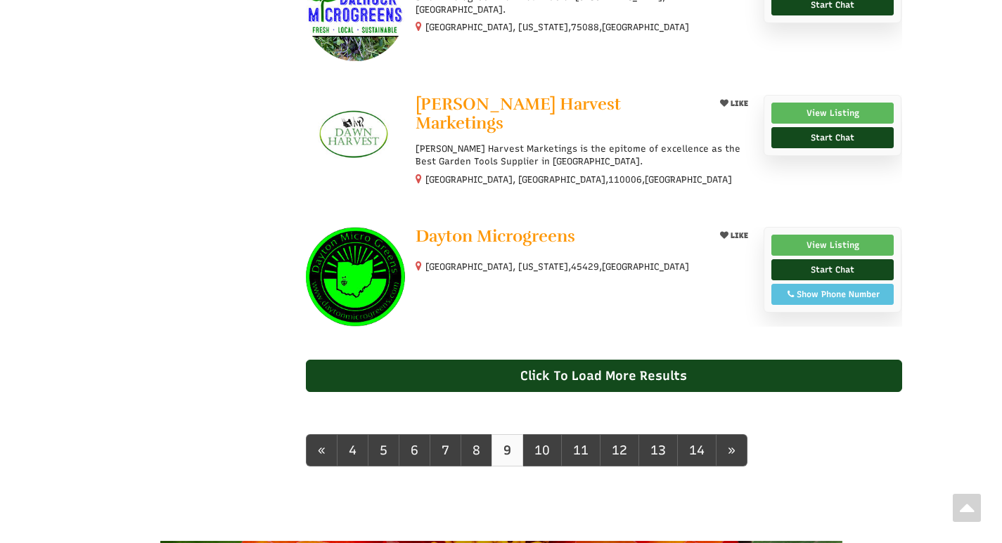
scroll to position [1265, 0]
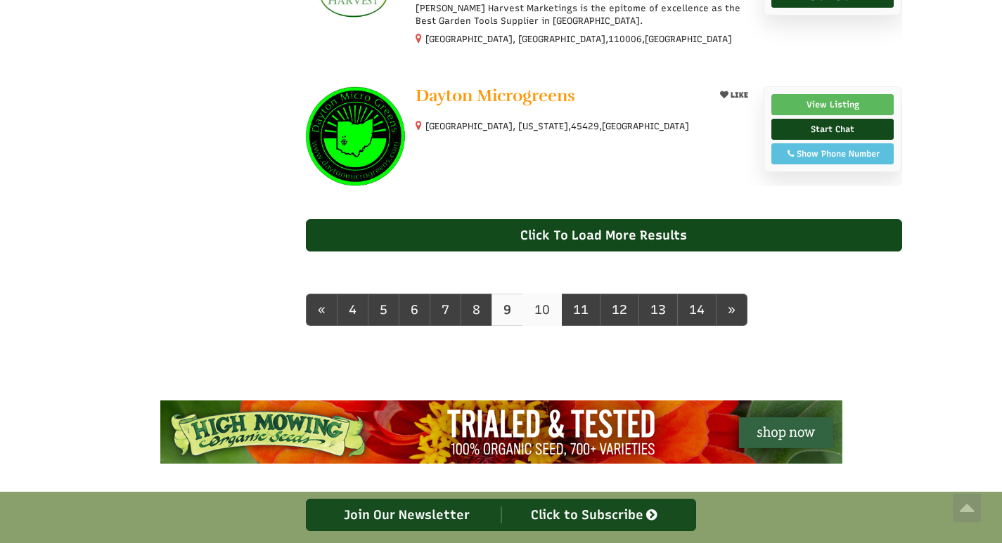
click at [548, 309] on link "10" at bounding box center [541, 310] width 39 height 32
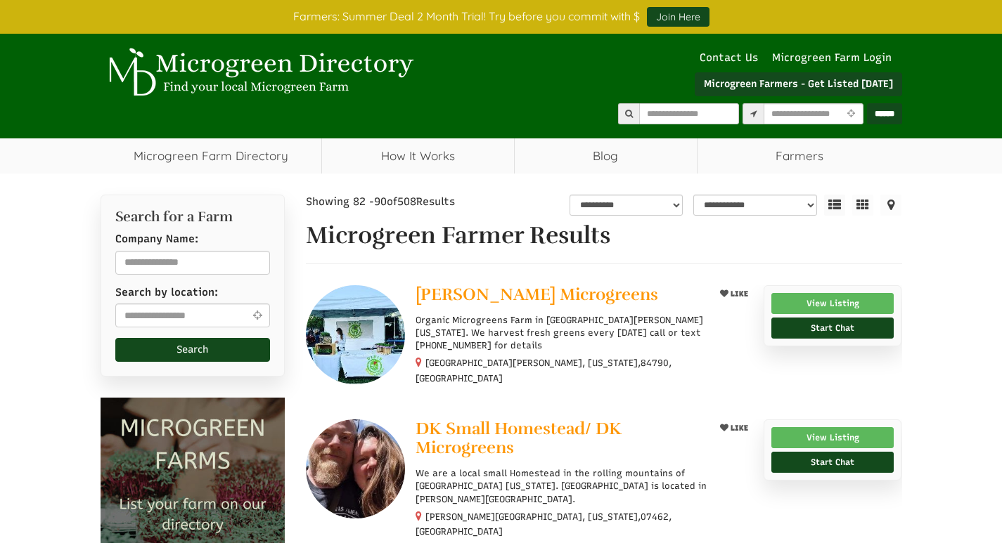
select select "Language Translate Widget"
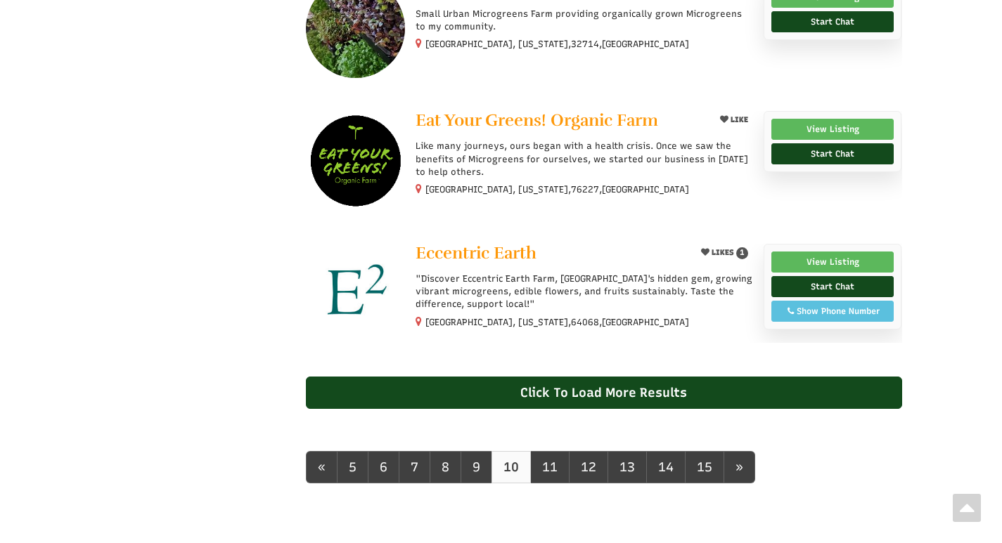
scroll to position [1195, 0]
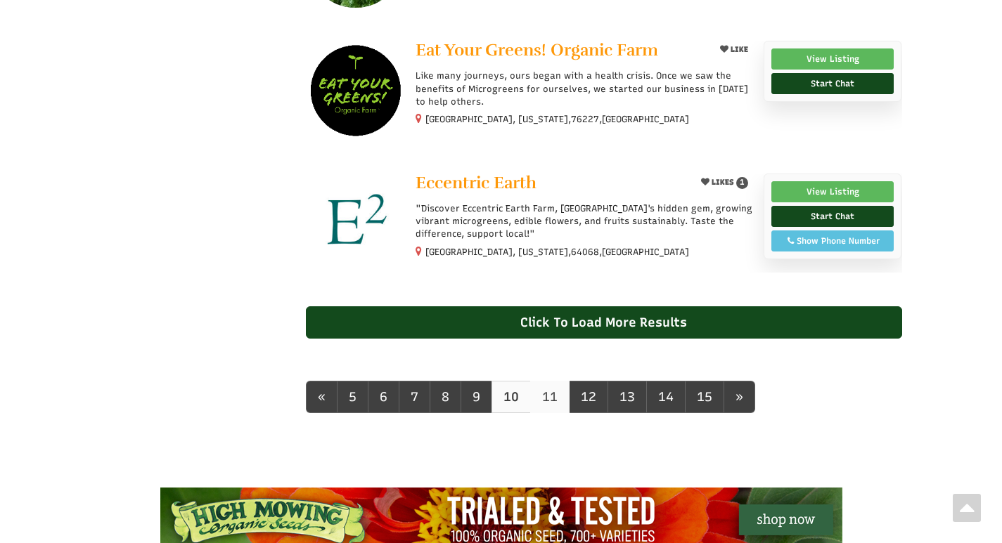
click at [548, 382] on link "11" at bounding box center [549, 397] width 39 height 32
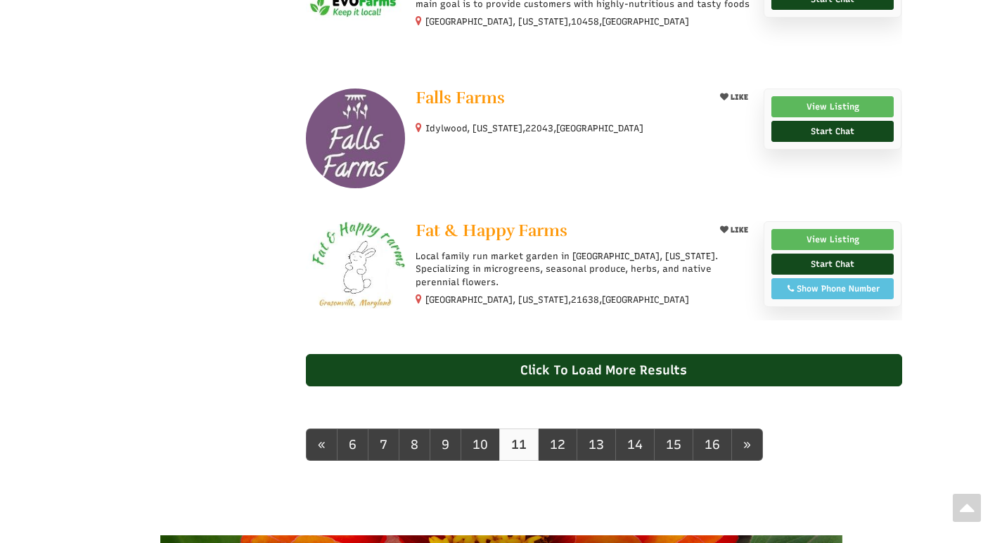
scroll to position [1195, 0]
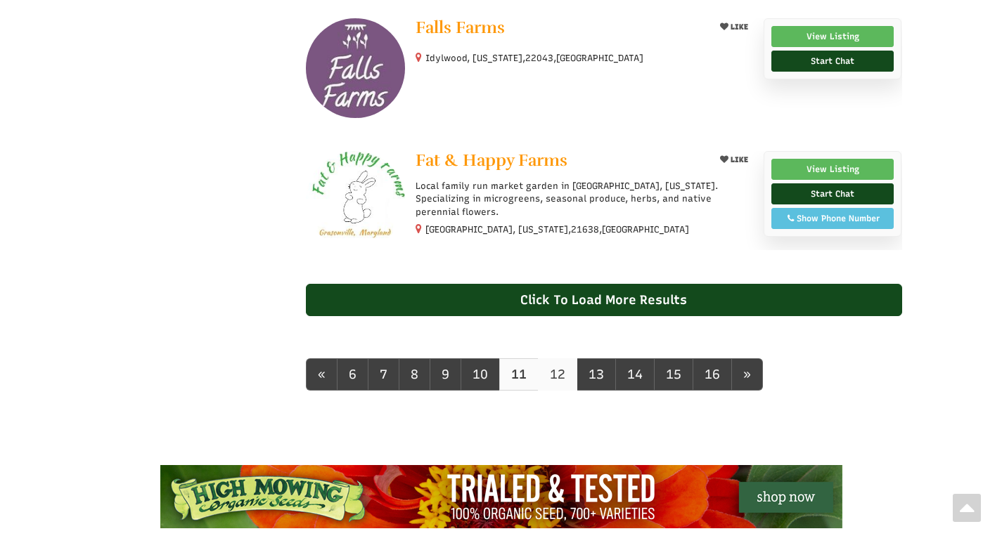
click at [557, 381] on link "12" at bounding box center [557, 374] width 39 height 32
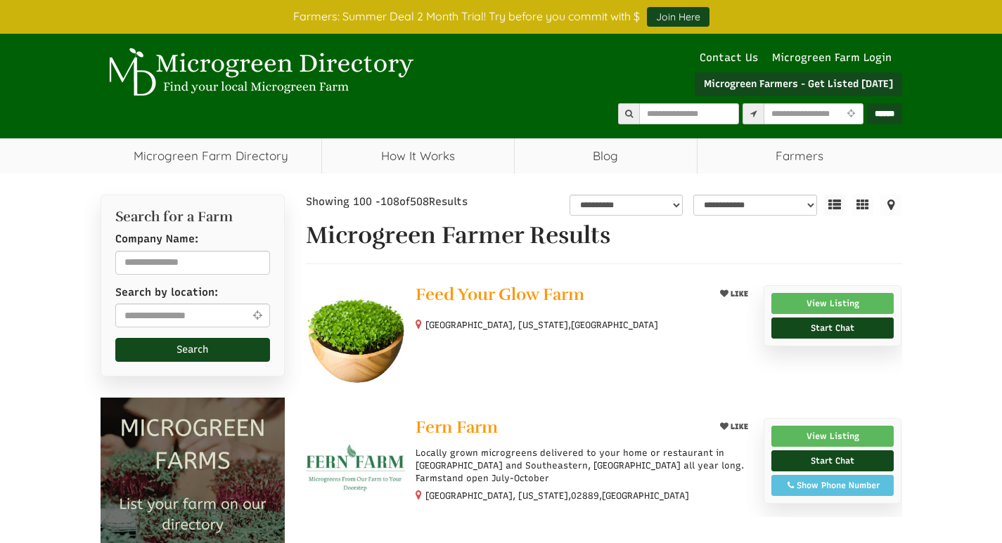
select select "Language Translate Widget"
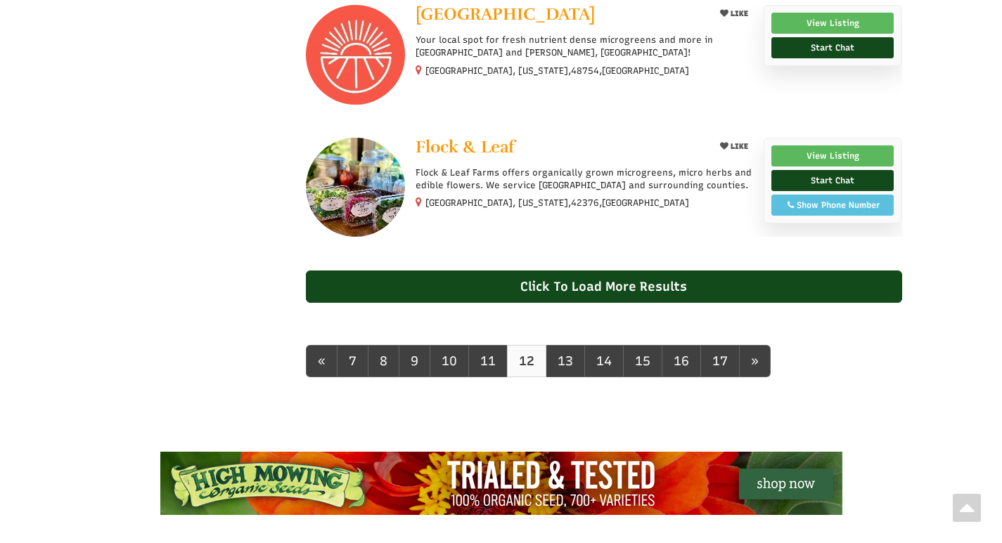
scroll to position [1265, 0]
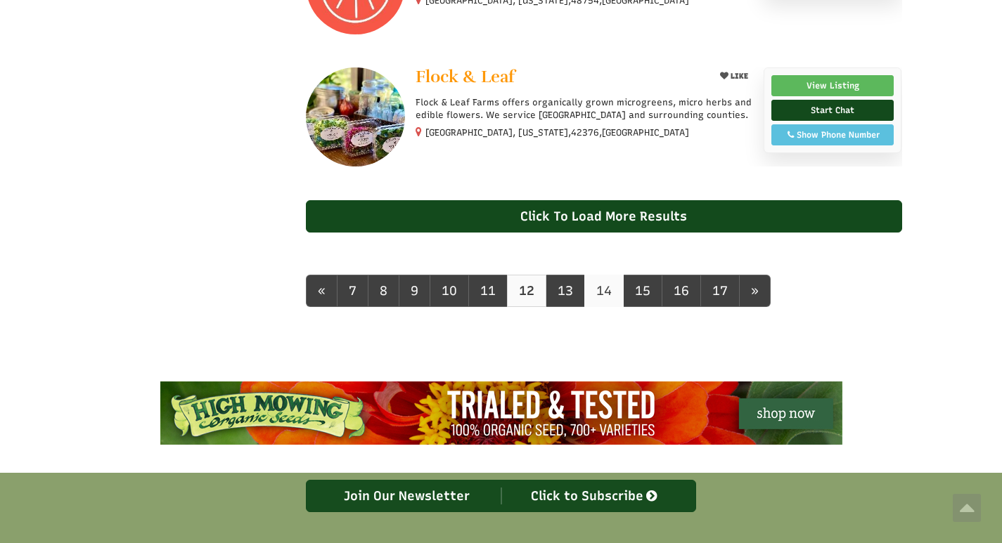
click at [601, 289] on link "14" at bounding box center [603, 291] width 39 height 32
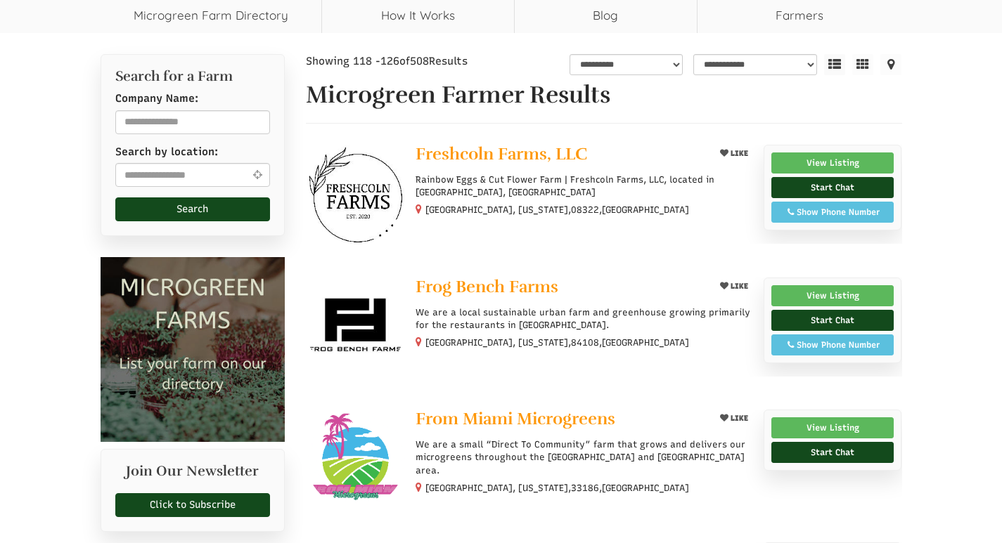
select select "Language Translate Widget"
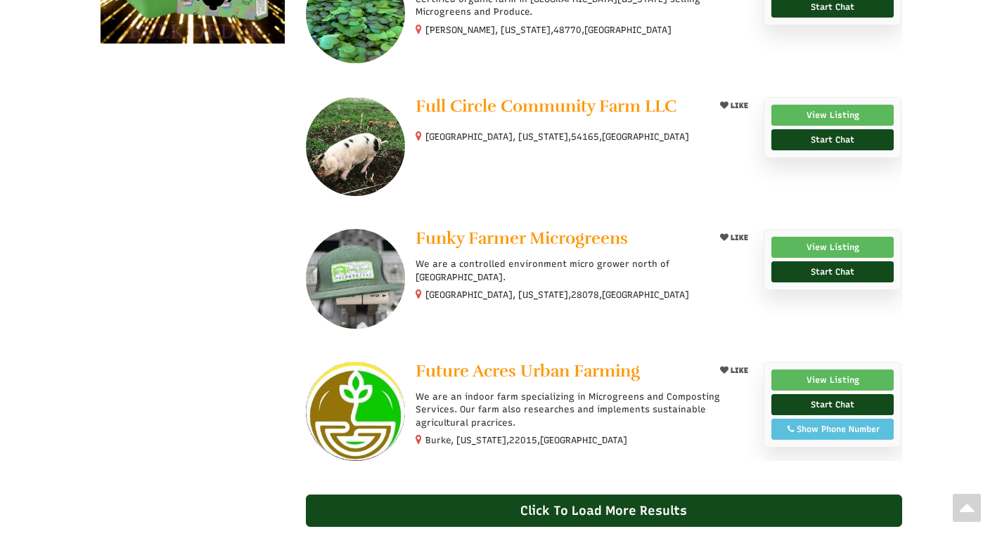
scroll to position [1054, 0]
